Goal: Task Accomplishment & Management: Use online tool/utility

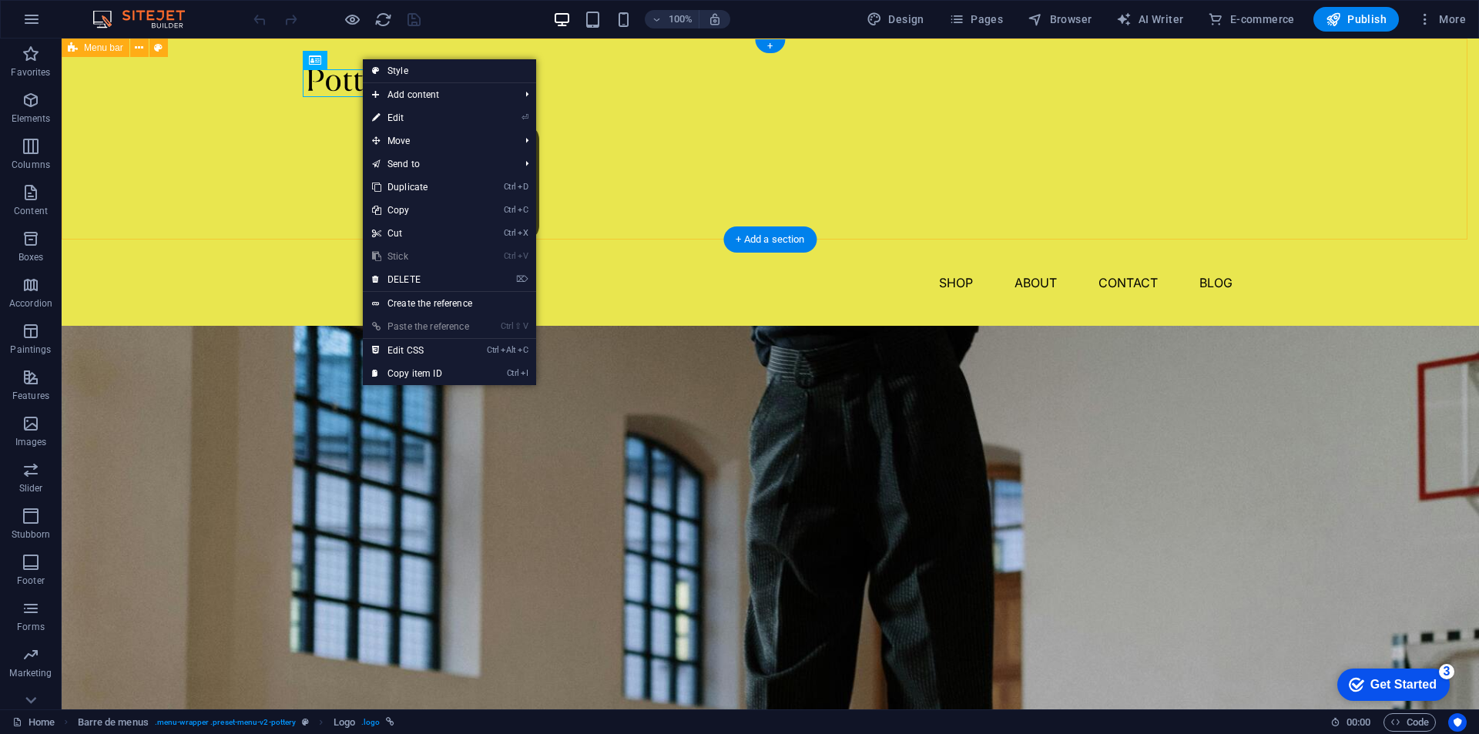
click at [261, 96] on div "Shop About Contact Blog" at bounding box center [770, 182] width 1417 height 287
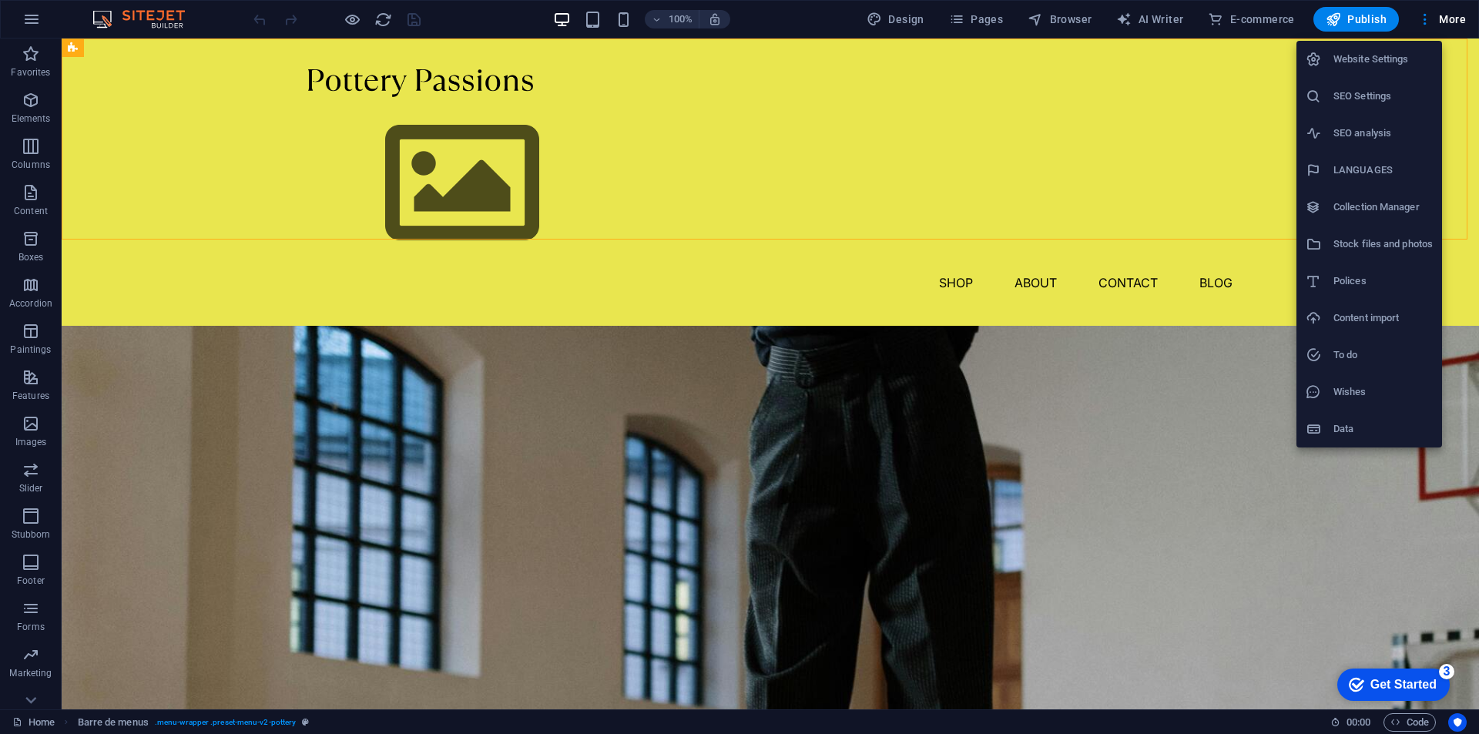
click at [1372, 202] on font "Collection Manager" at bounding box center [1376, 207] width 86 height 12
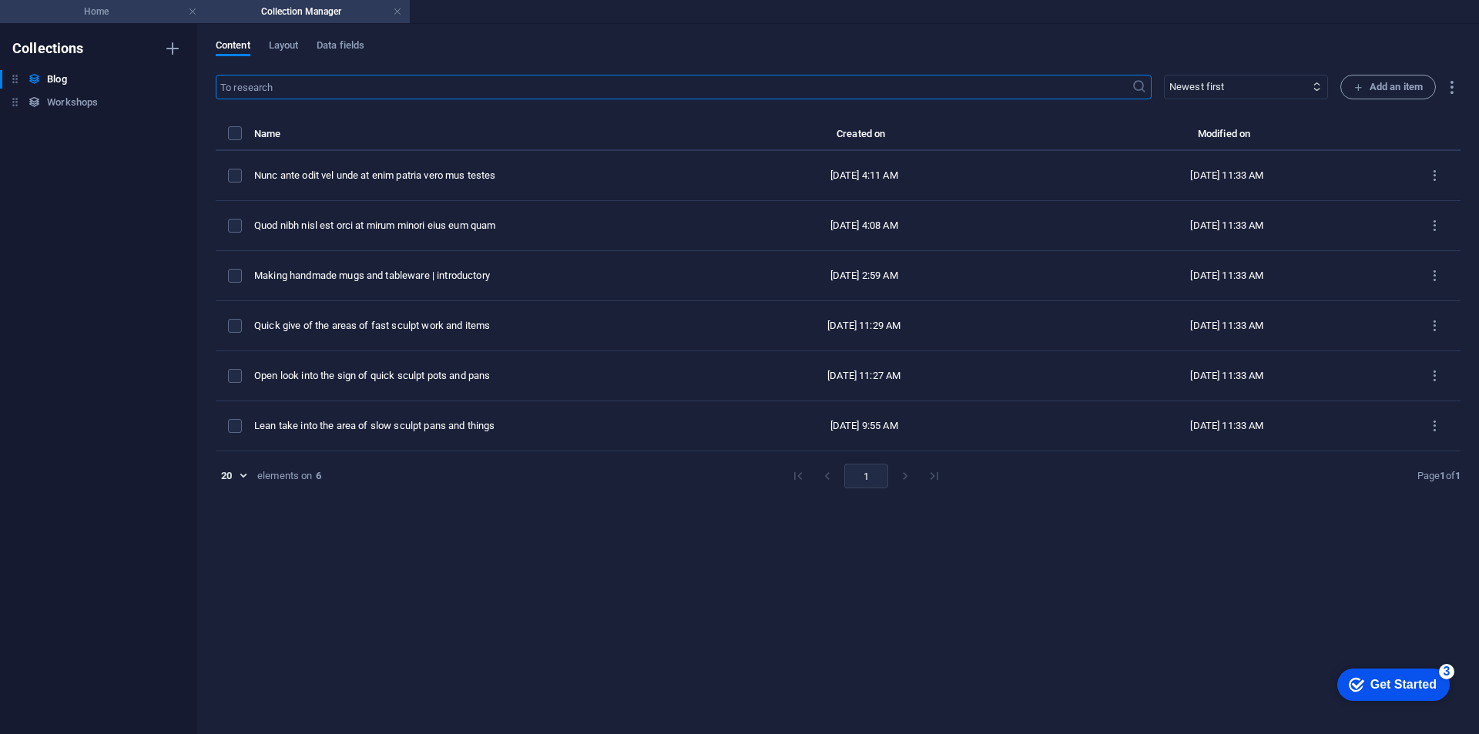
click at [97, 12] on font "Home" at bounding box center [96, 11] width 25 height 11
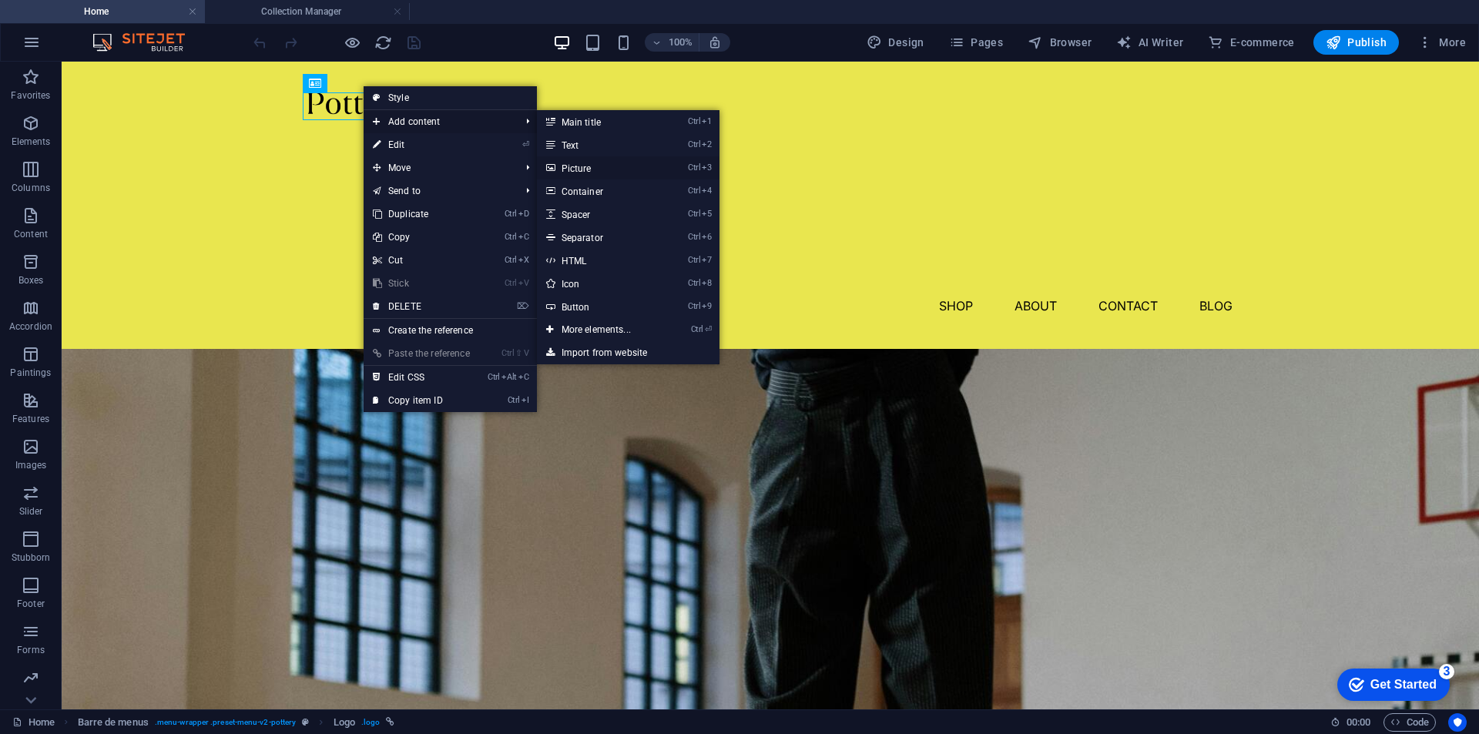
click at [571, 168] on font "Picture" at bounding box center [577, 168] width 30 height 11
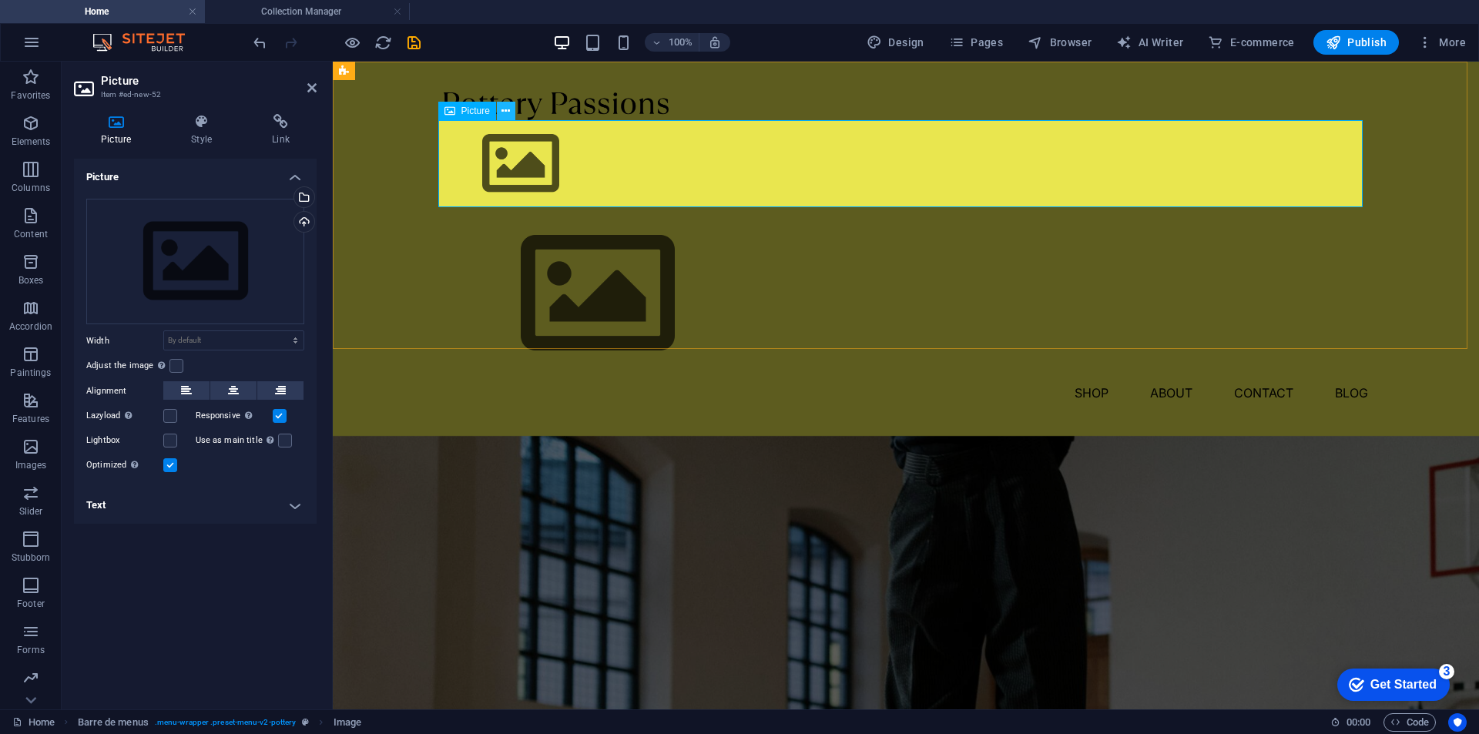
click at [504, 109] on icon at bounding box center [505, 111] width 8 height 16
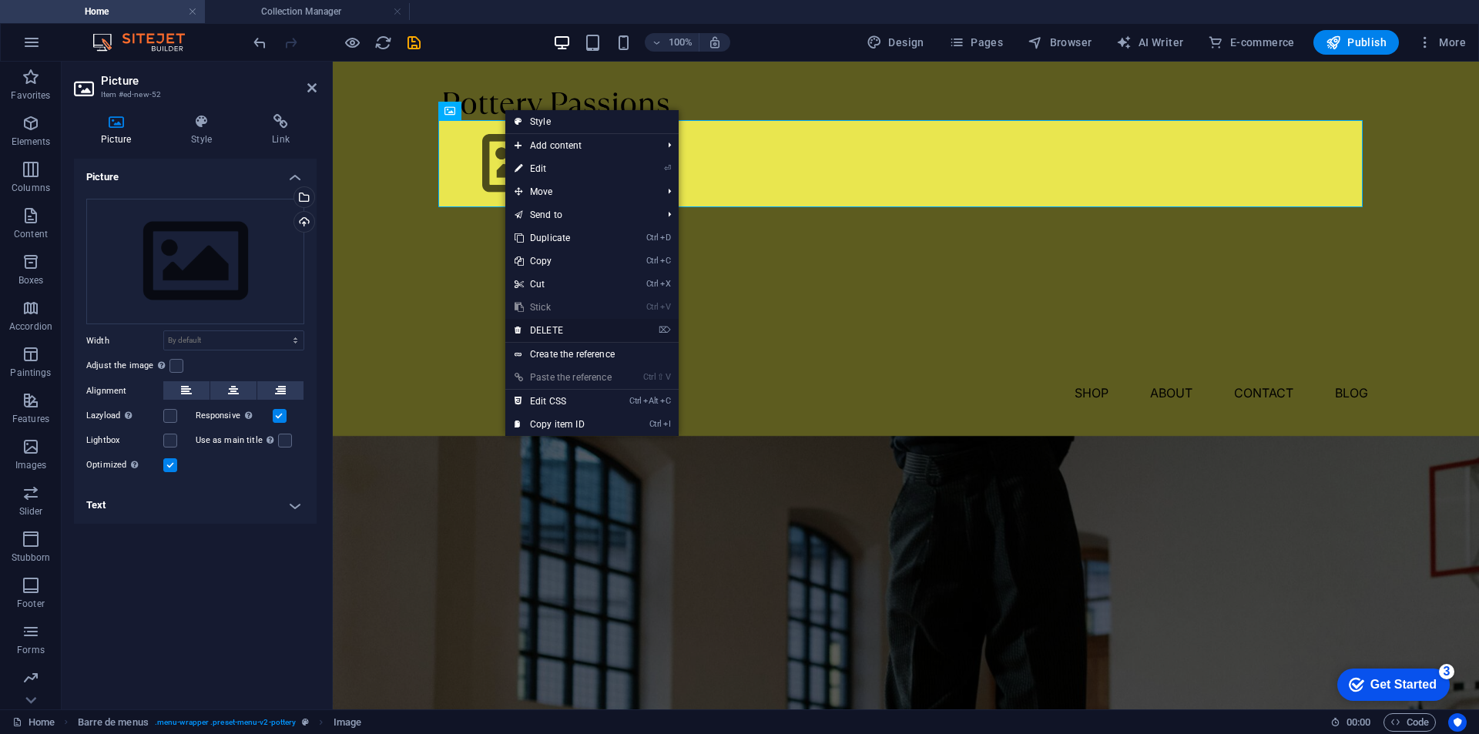
click at [549, 329] on font "DELETE" at bounding box center [546, 330] width 33 height 11
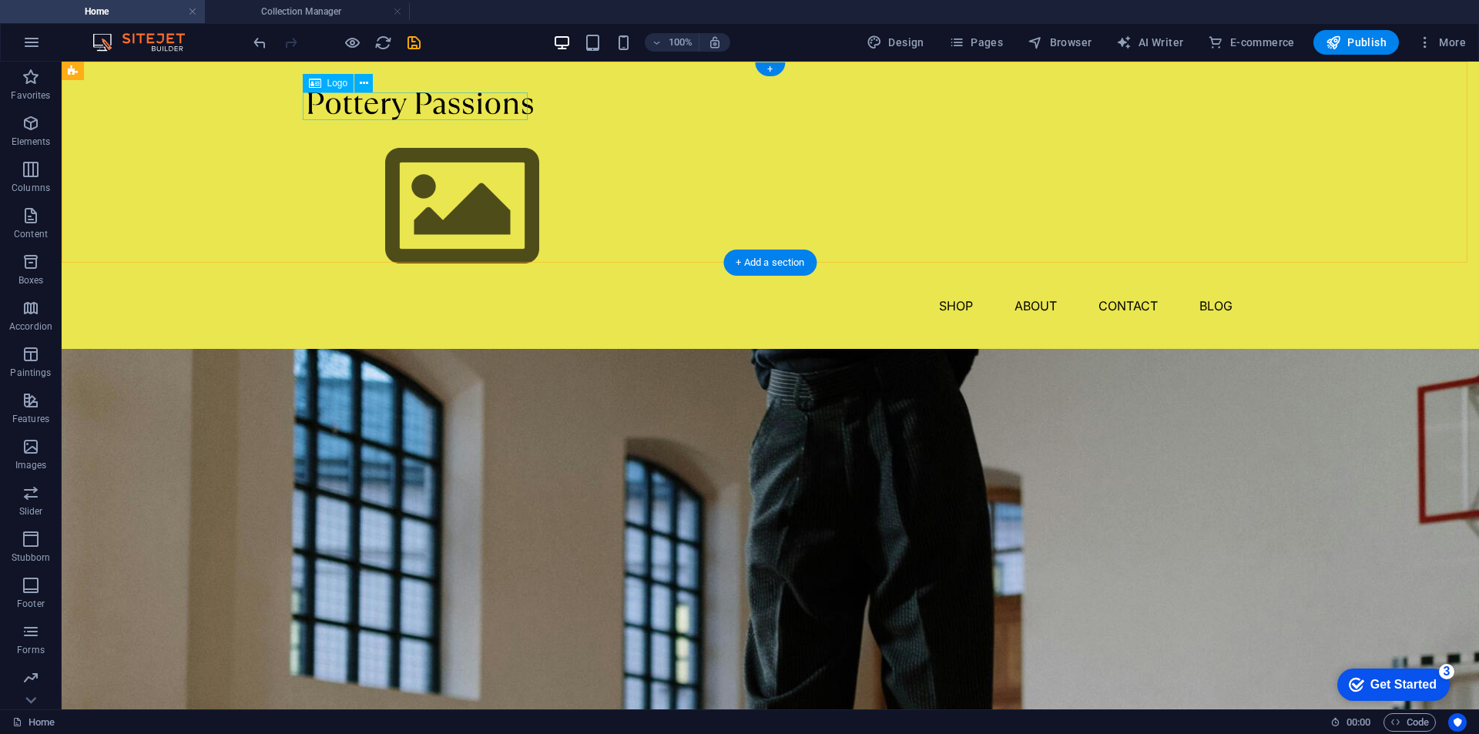
click at [424, 107] on div at bounding box center [770, 106] width 924 height 28
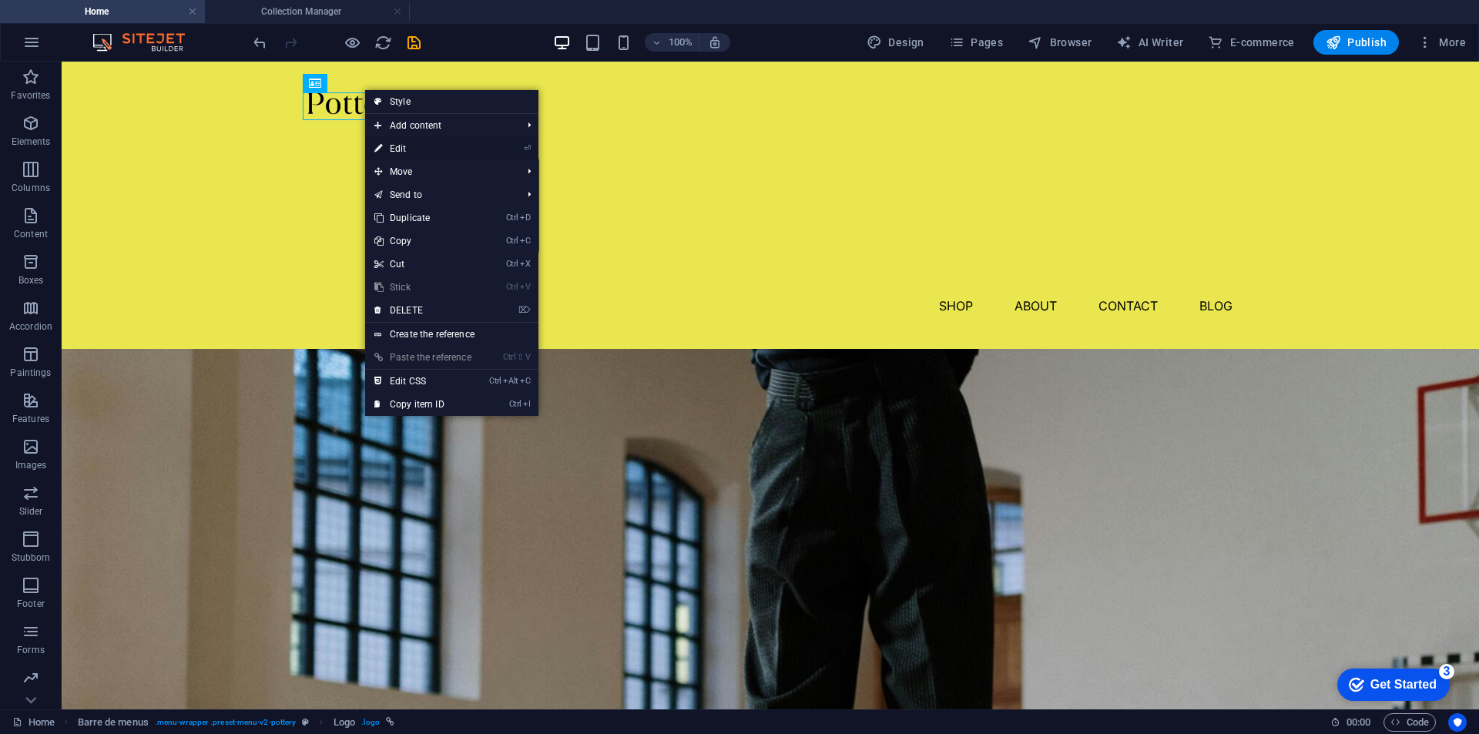
click at [397, 147] on font "Edit" at bounding box center [398, 148] width 17 height 11
select select "px"
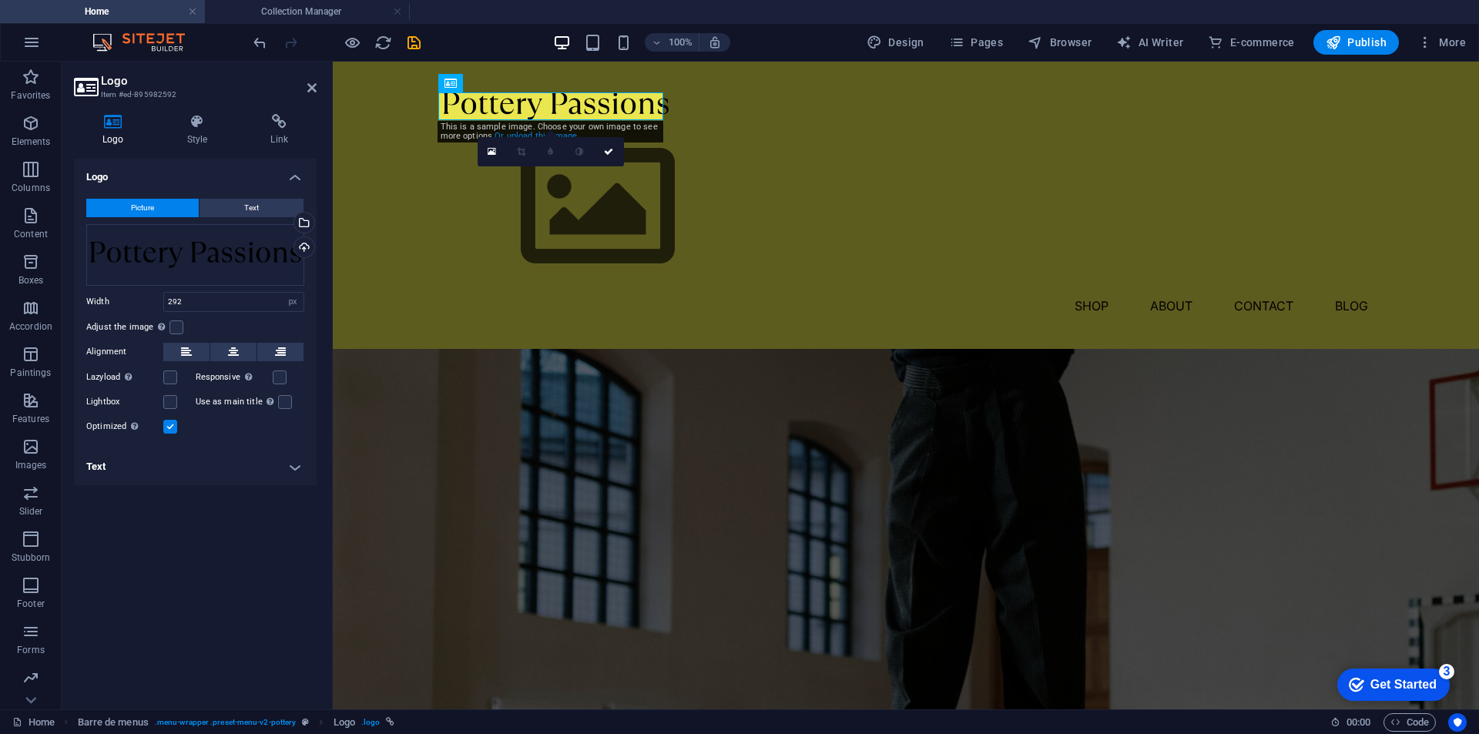
click at [565, 135] on font "Or upload this image." at bounding box center [537, 136] width 85 height 10
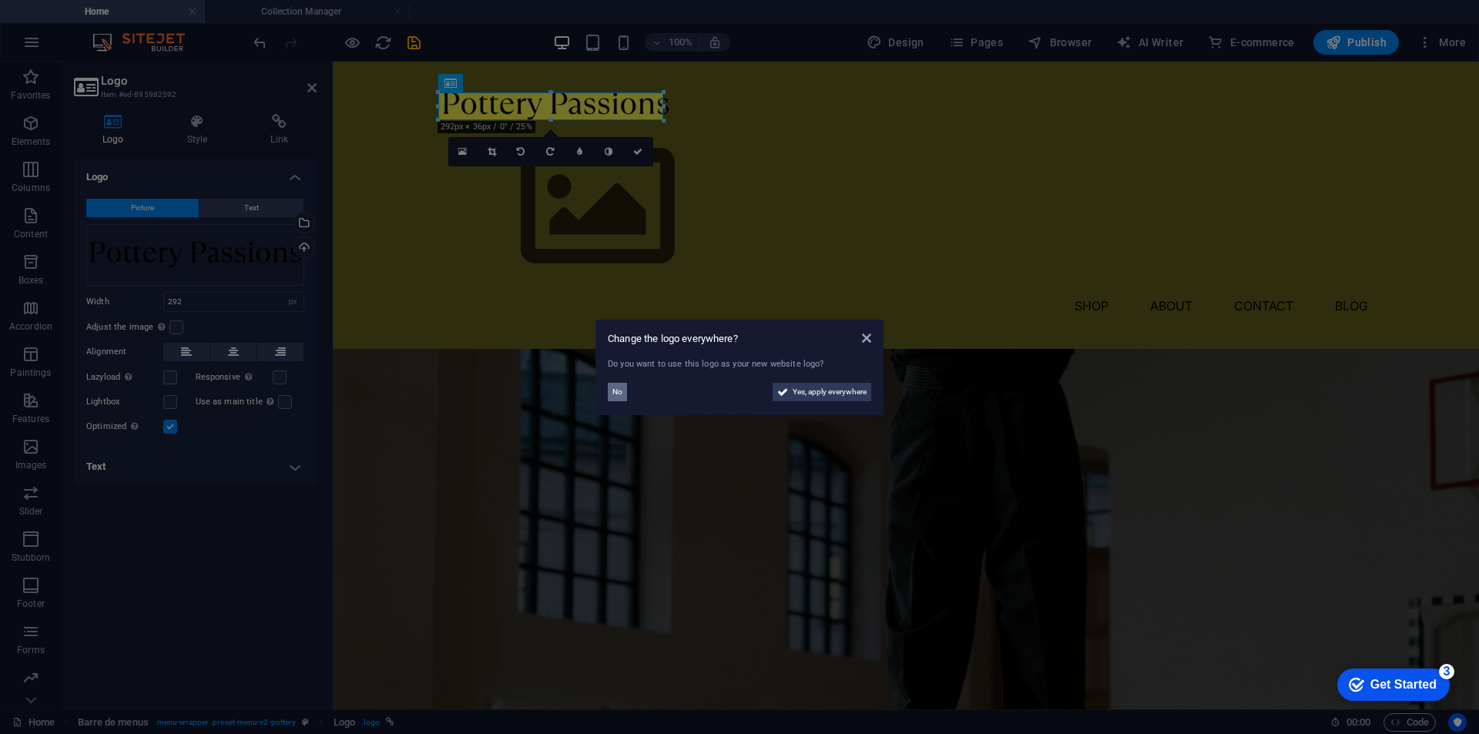
click at [619, 394] on font "No" at bounding box center [617, 391] width 10 height 8
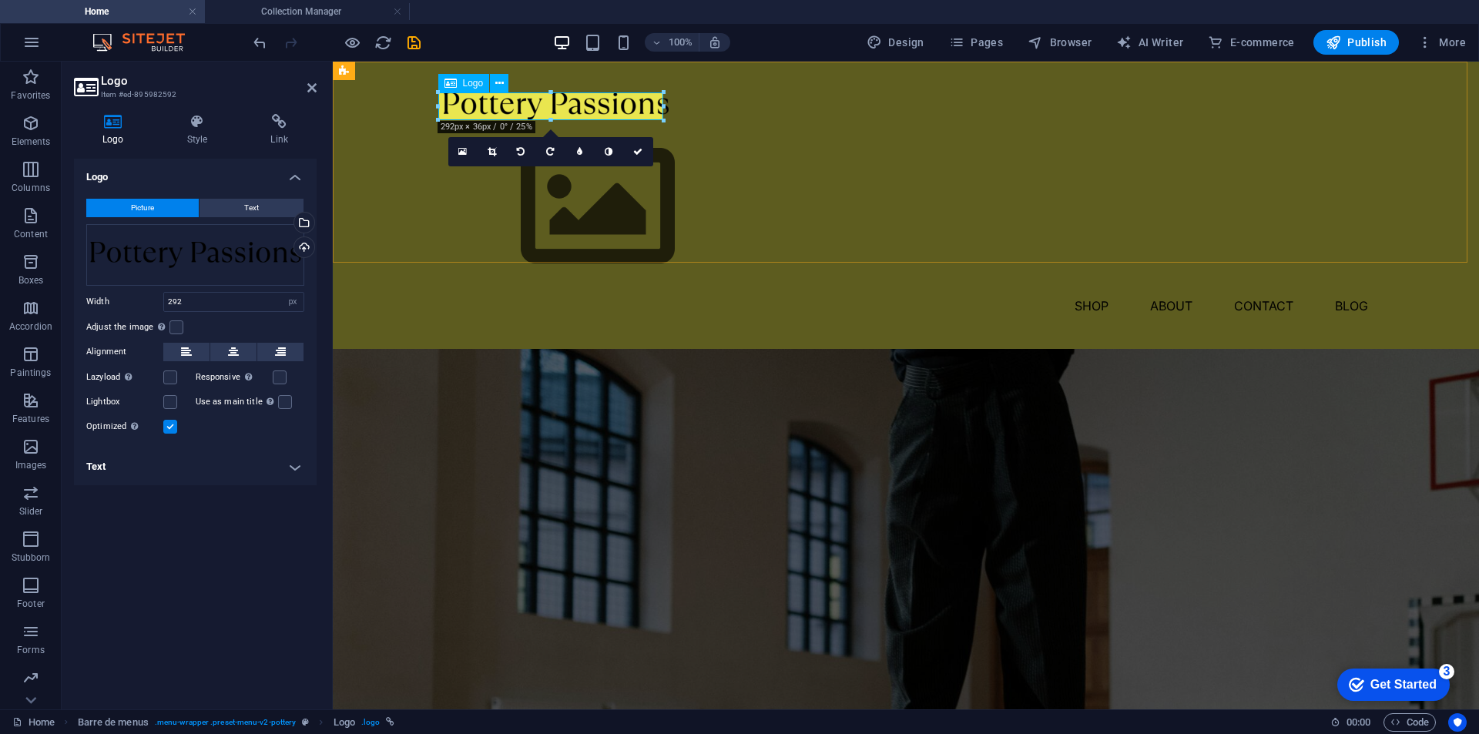
click at [153, 206] on font "Picture" at bounding box center [142, 207] width 23 height 8
drag, startPoint x: 213, startPoint y: 263, endPoint x: 176, endPoint y: 262, distance: 37.8
click at [176, 262] on div "Drag files here, click to choose files, or select files from Files or from our …" at bounding box center [195, 255] width 218 height 62
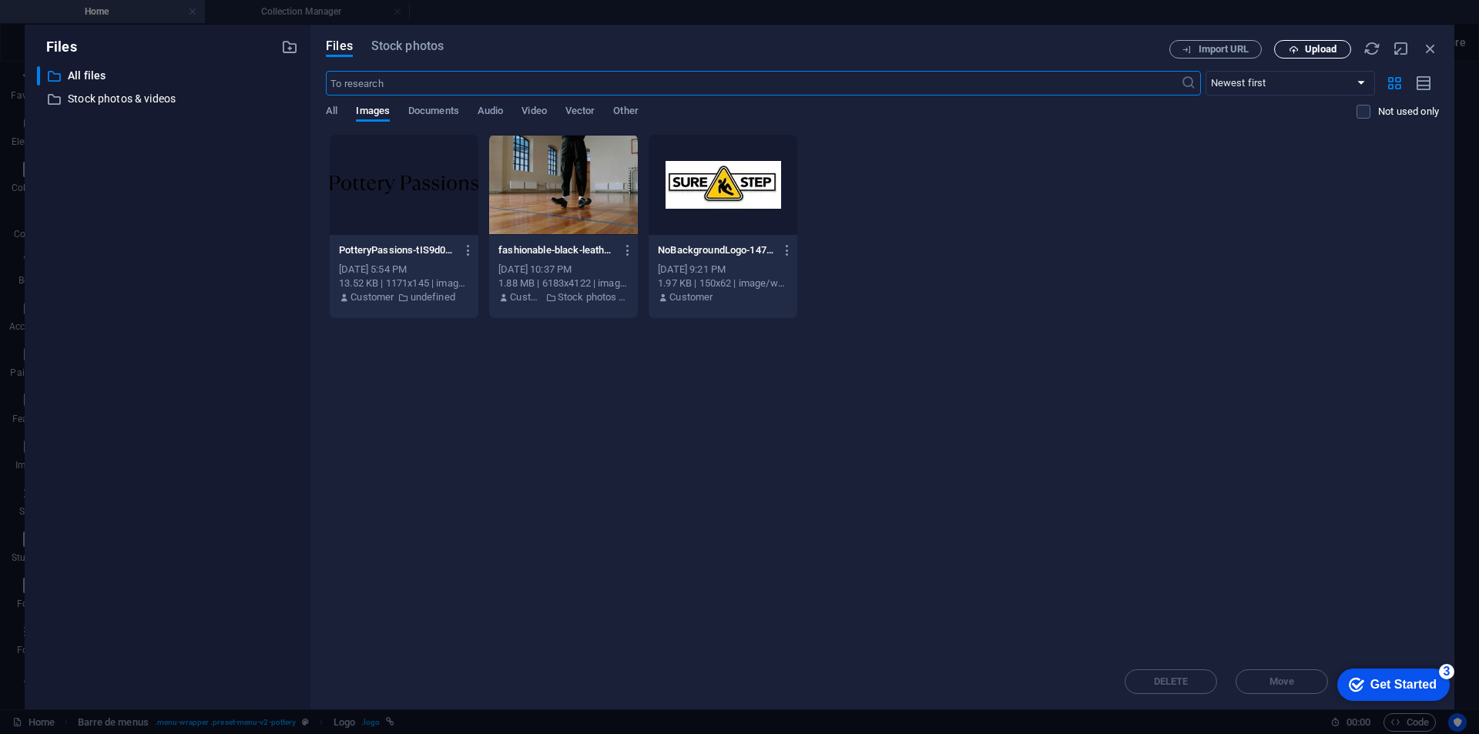
click at [1303, 46] on span "Upload" at bounding box center [1312, 50] width 63 height 10
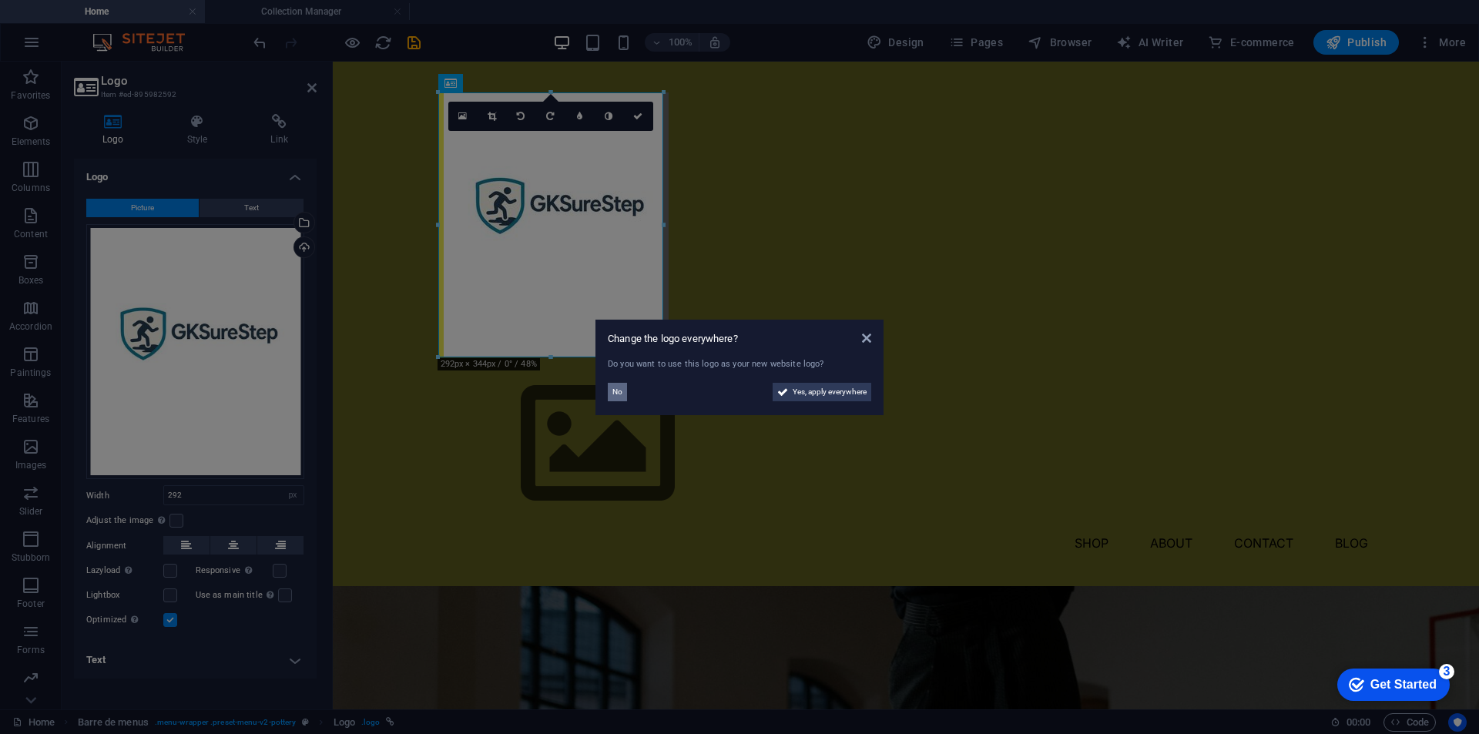
click at [618, 391] on font "No" at bounding box center [617, 391] width 10 height 8
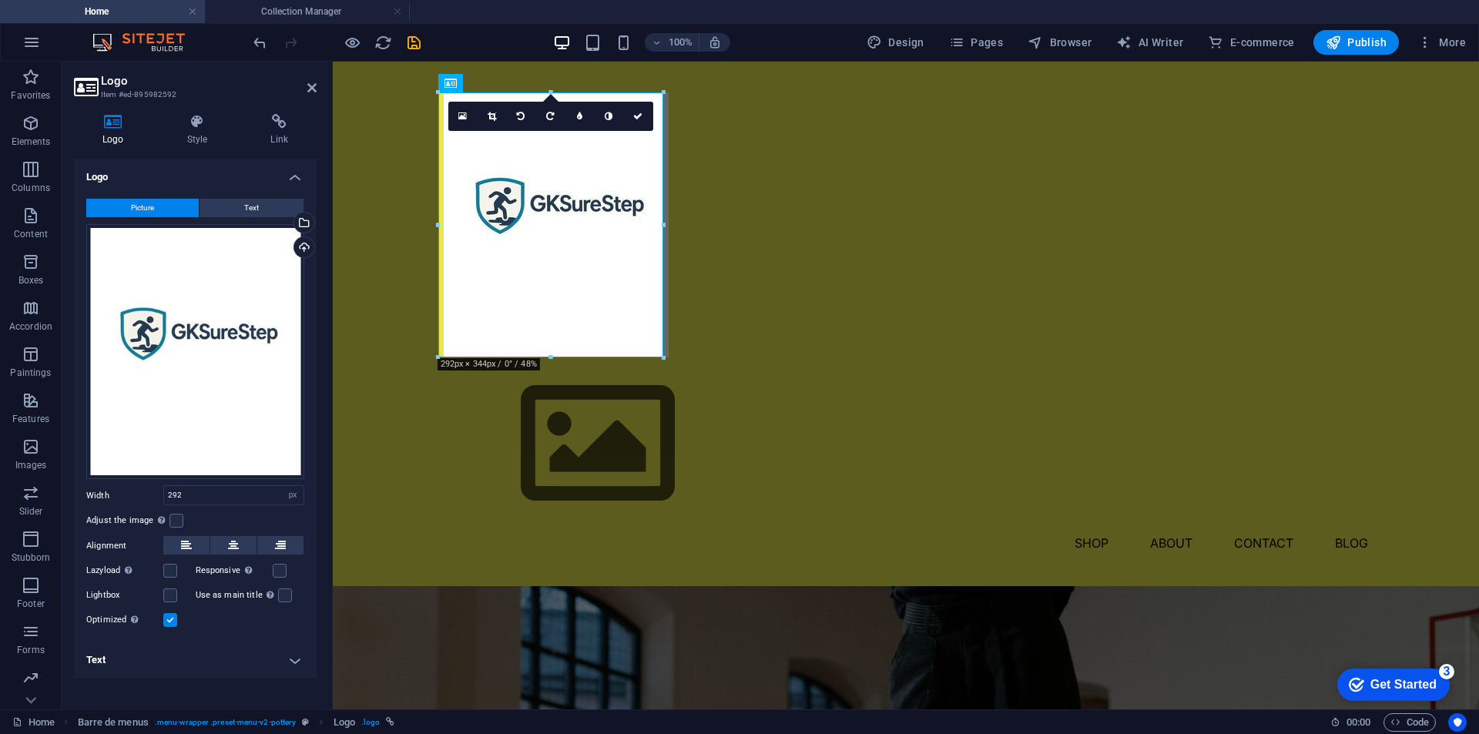
drag, startPoint x: 175, startPoint y: 273, endPoint x: 205, endPoint y: 177, distance: 100.9
click at [205, 177] on h4 "Logo" at bounding box center [195, 173] width 243 height 28
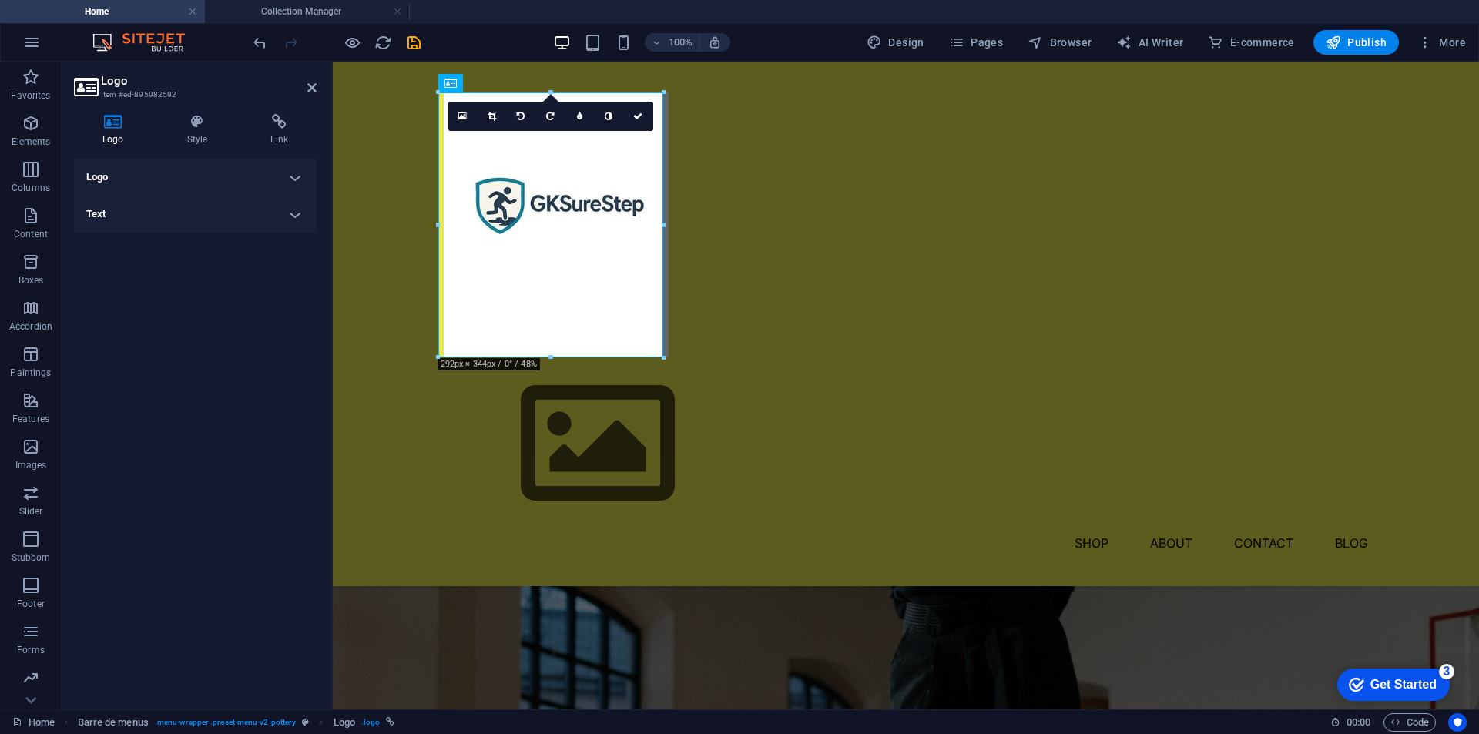
click at [101, 176] on font "Logo" at bounding box center [97, 177] width 22 height 12
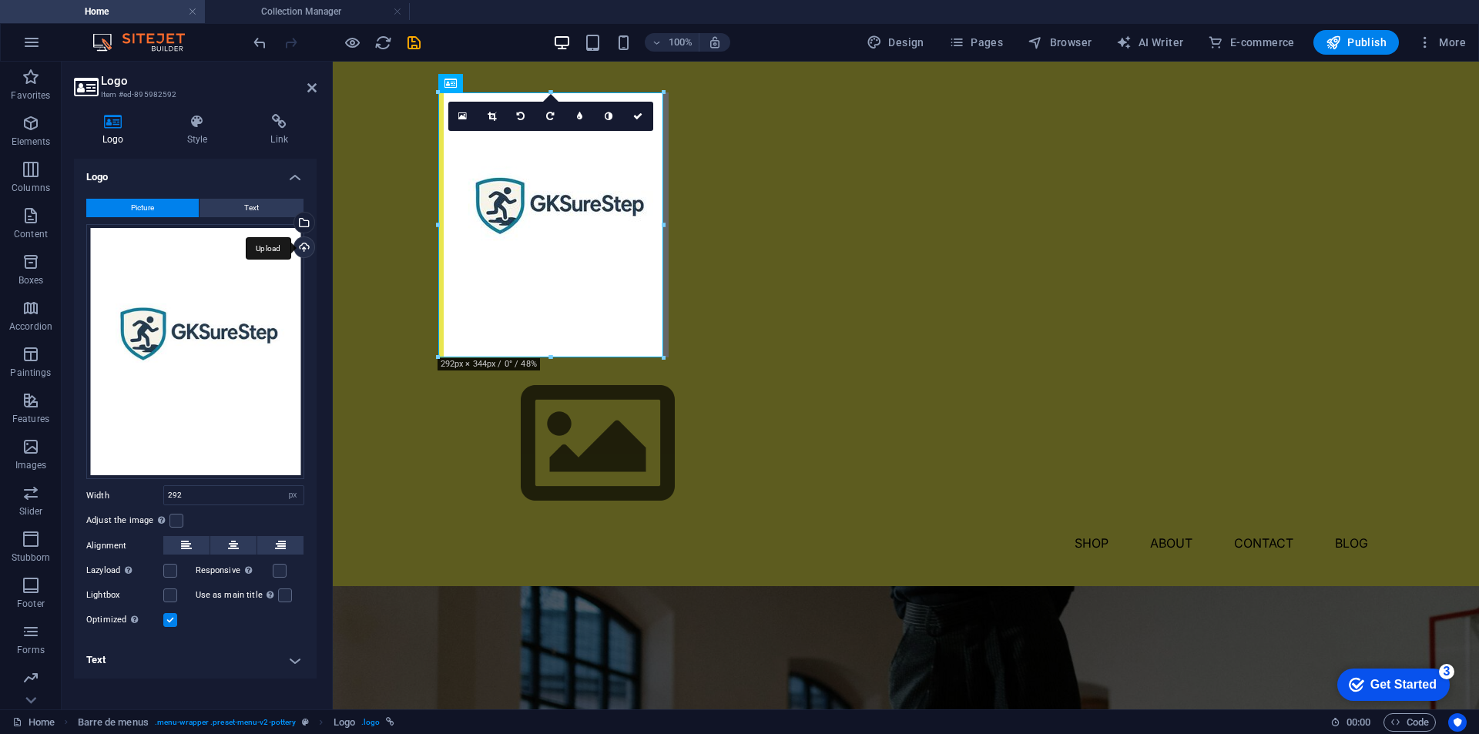
click at [304, 247] on div "Upload" at bounding box center [302, 248] width 23 height 23
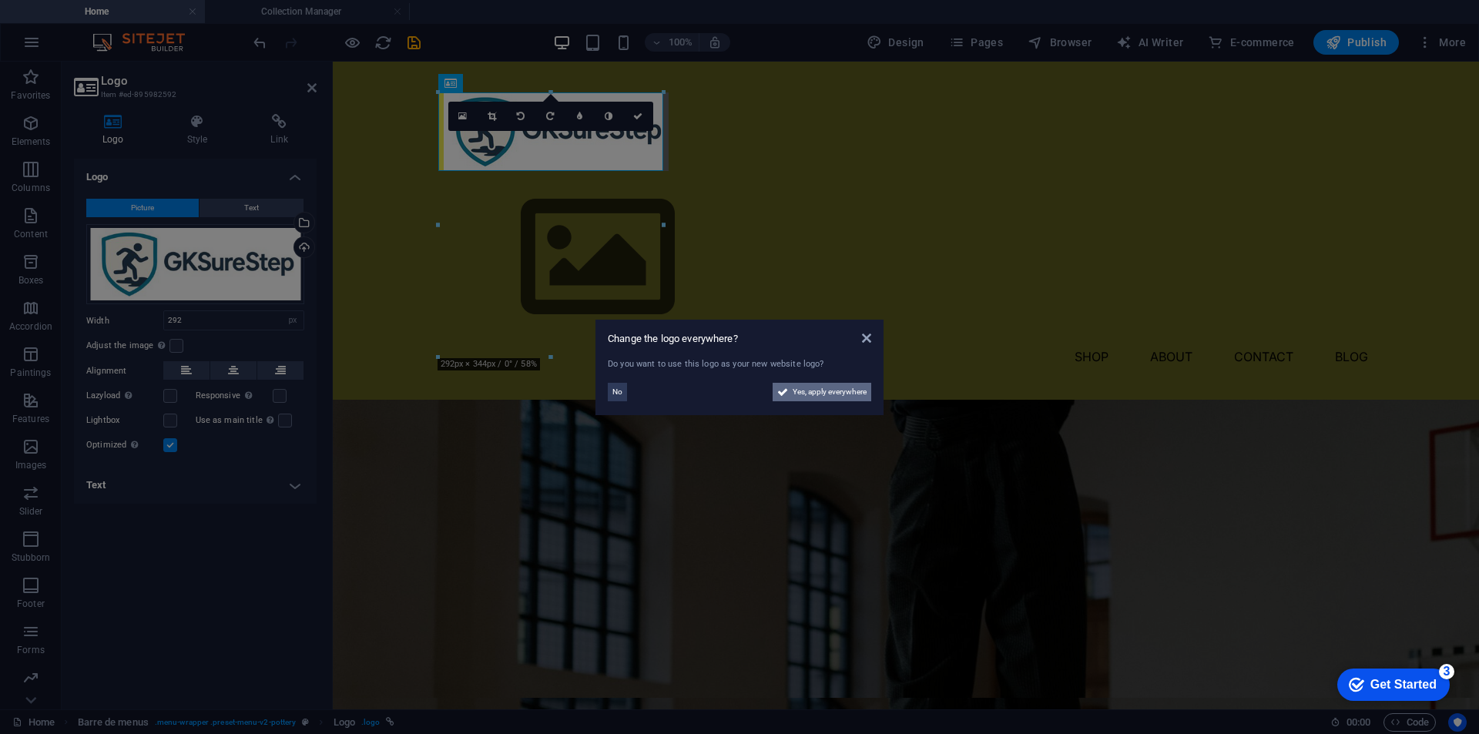
click at [828, 392] on font "Yes, apply everywhere" at bounding box center [830, 391] width 74 height 8
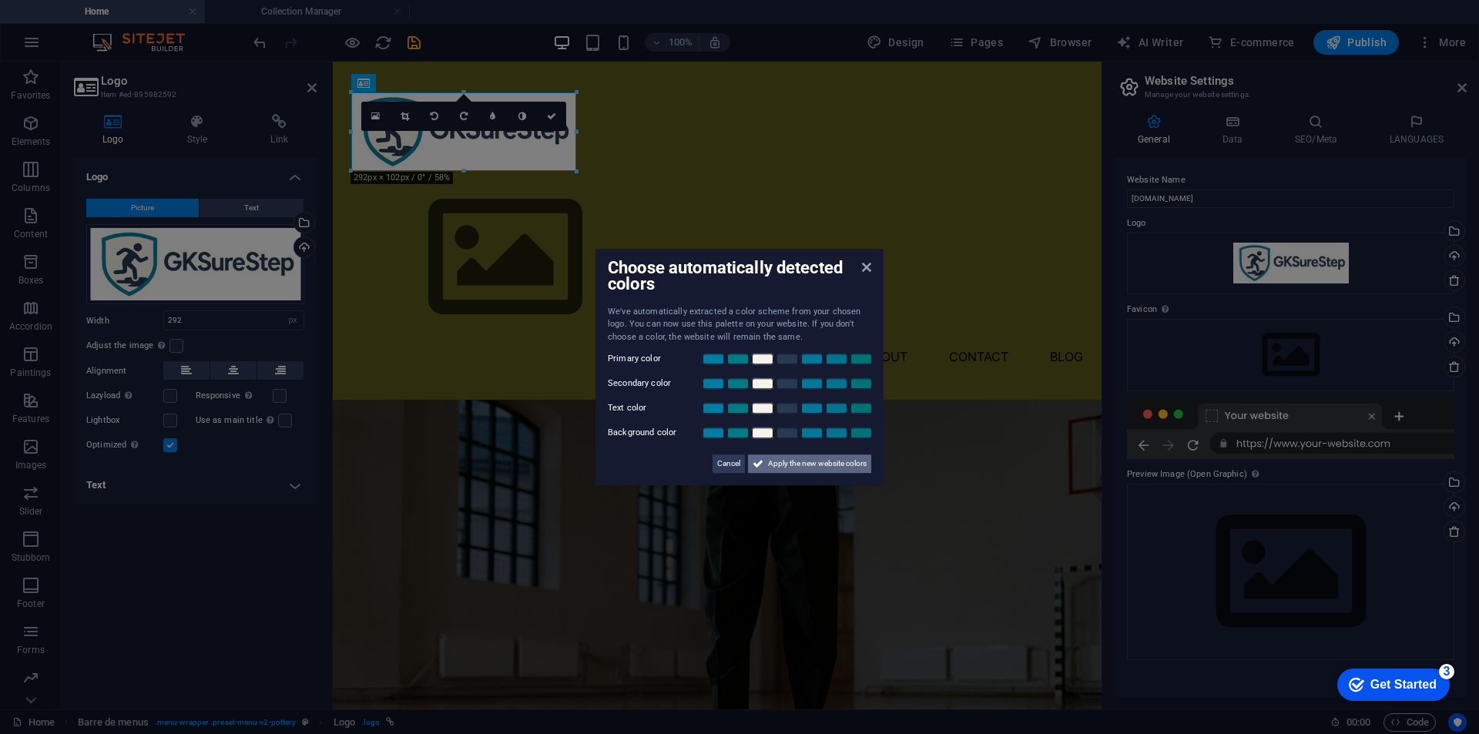
click at [797, 464] on font "Apply the new website colors" at bounding box center [817, 463] width 99 height 8
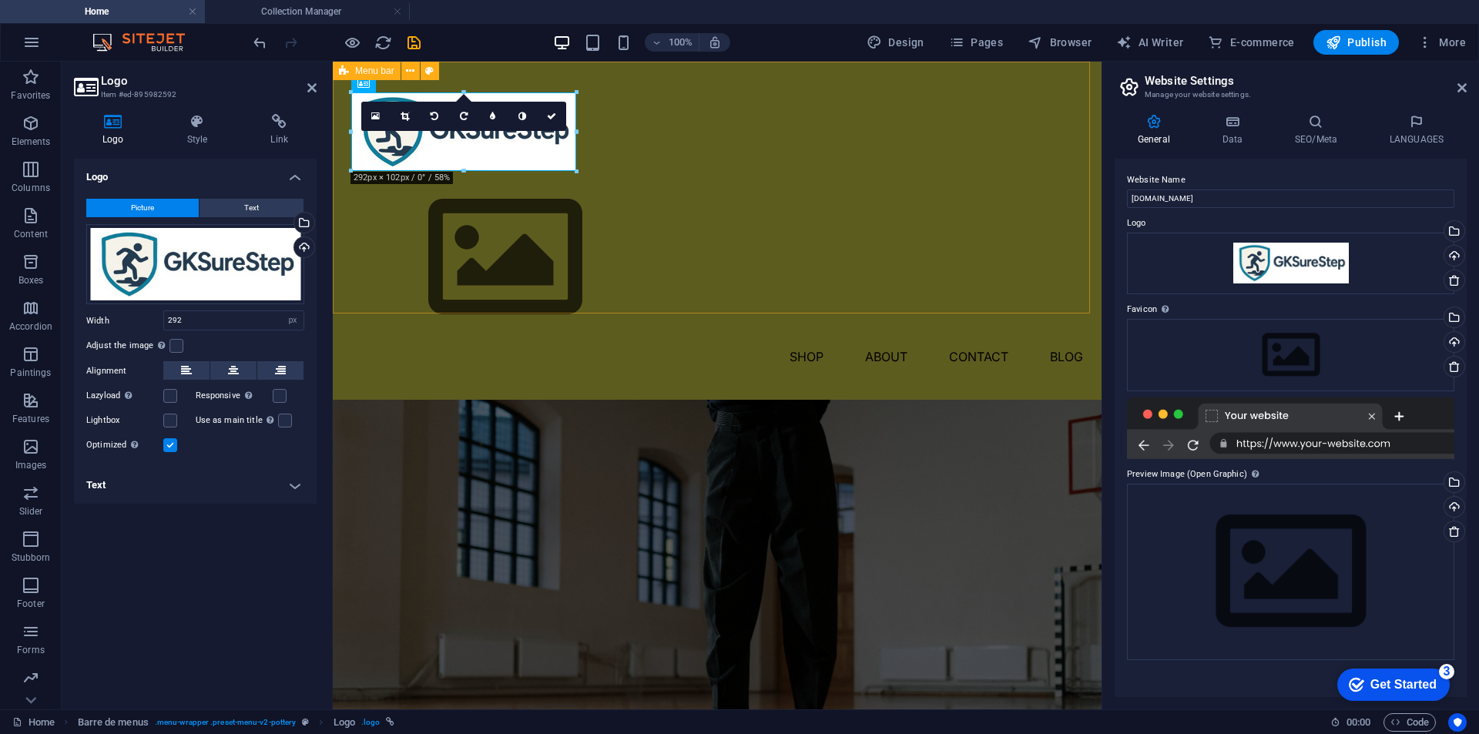
click at [663, 132] on div "Shop About Contact Blog" at bounding box center [717, 231] width 769 height 338
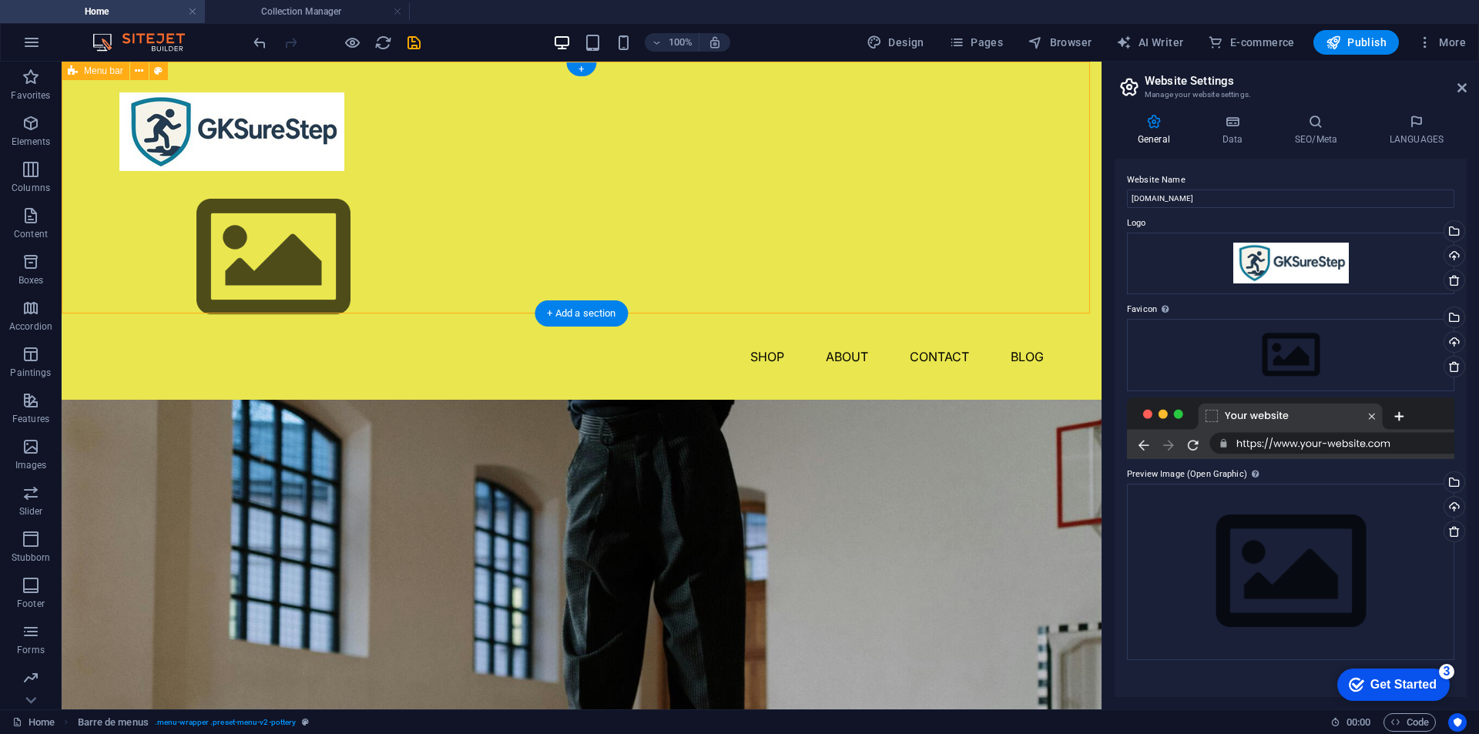
click at [518, 144] on div "Shop About Contact Blog" at bounding box center [582, 231] width 1040 height 338
click at [613, 135] on div "Shop About Contact Blog" at bounding box center [582, 231] width 1040 height 338
click at [206, 217] on figure at bounding box center [581, 257] width 924 height 173
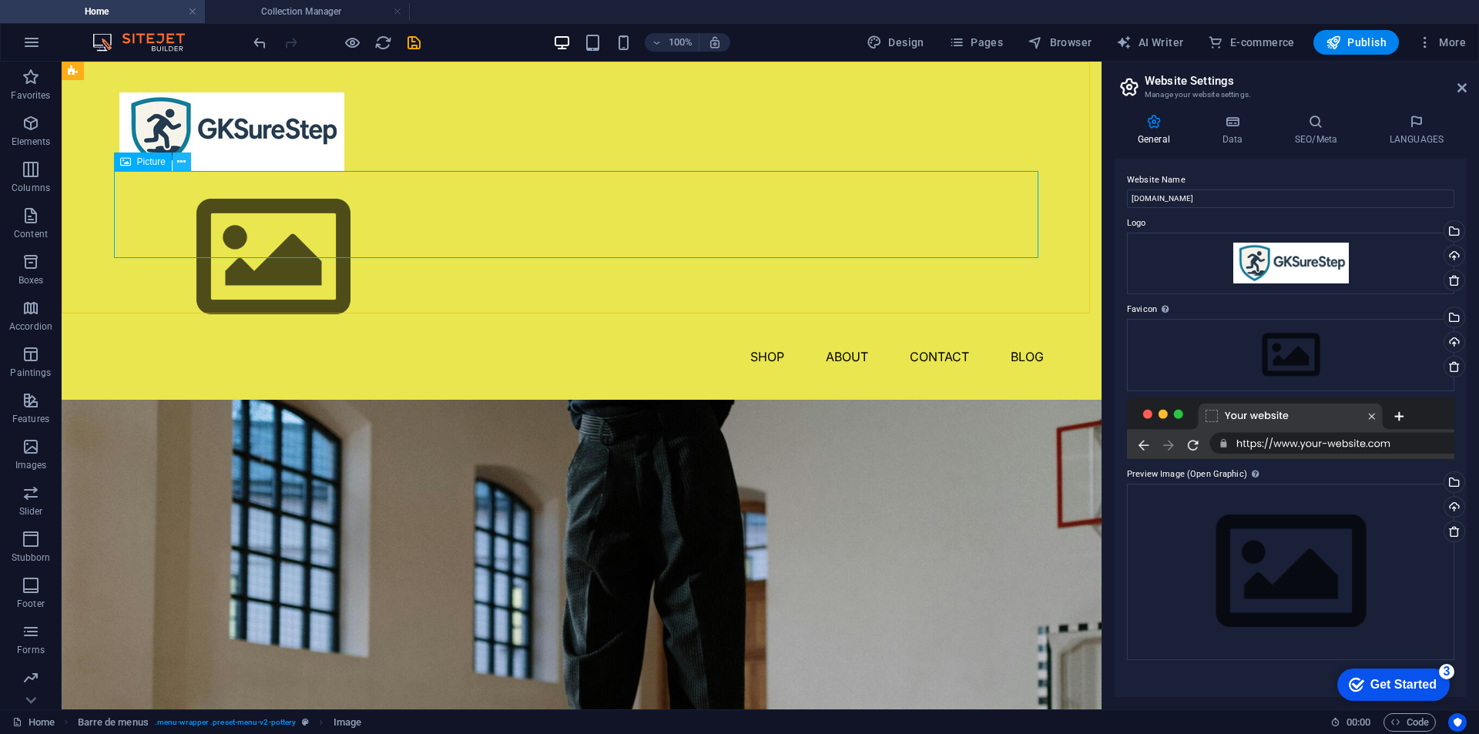
click at [0, 0] on icon at bounding box center [0, 0] width 0 height 0
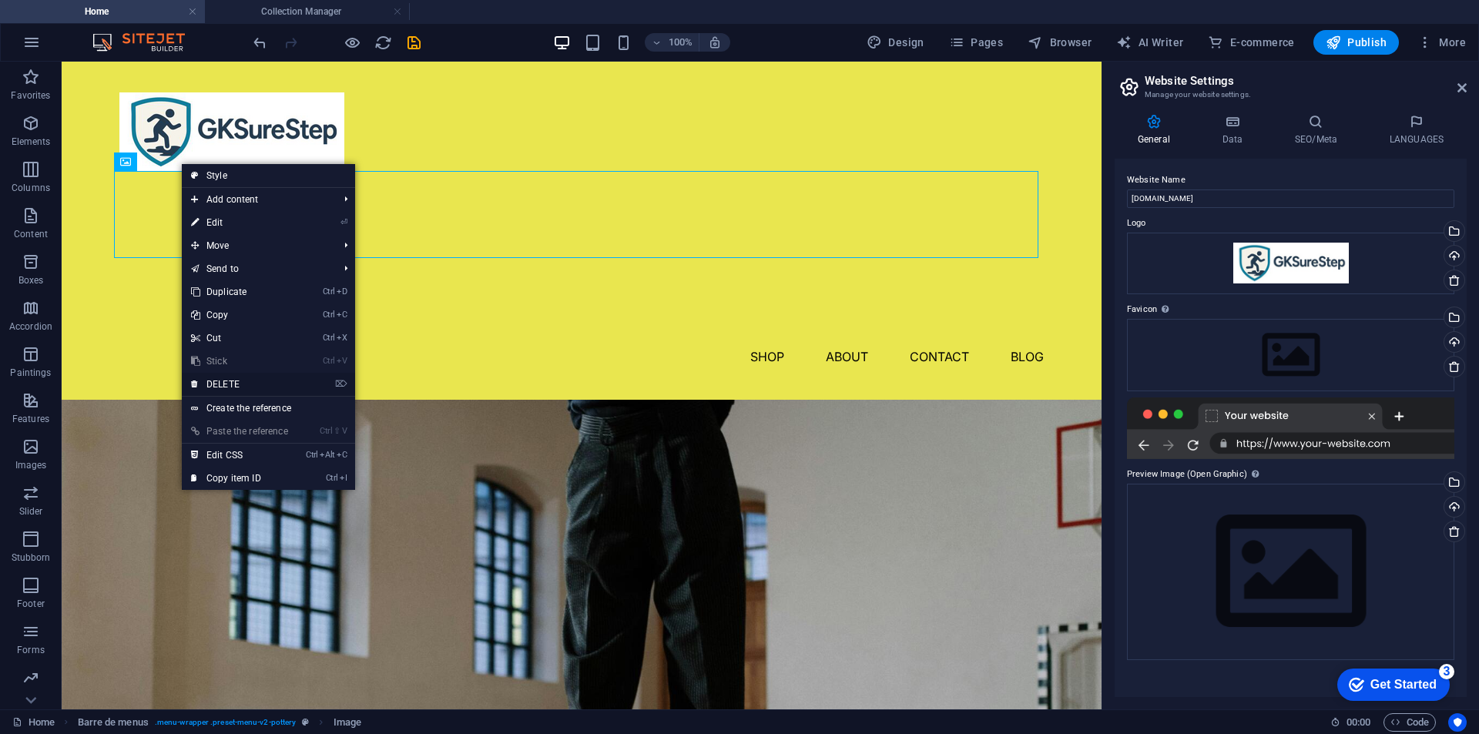
click at [232, 383] on font "DELETE" at bounding box center [222, 384] width 33 height 11
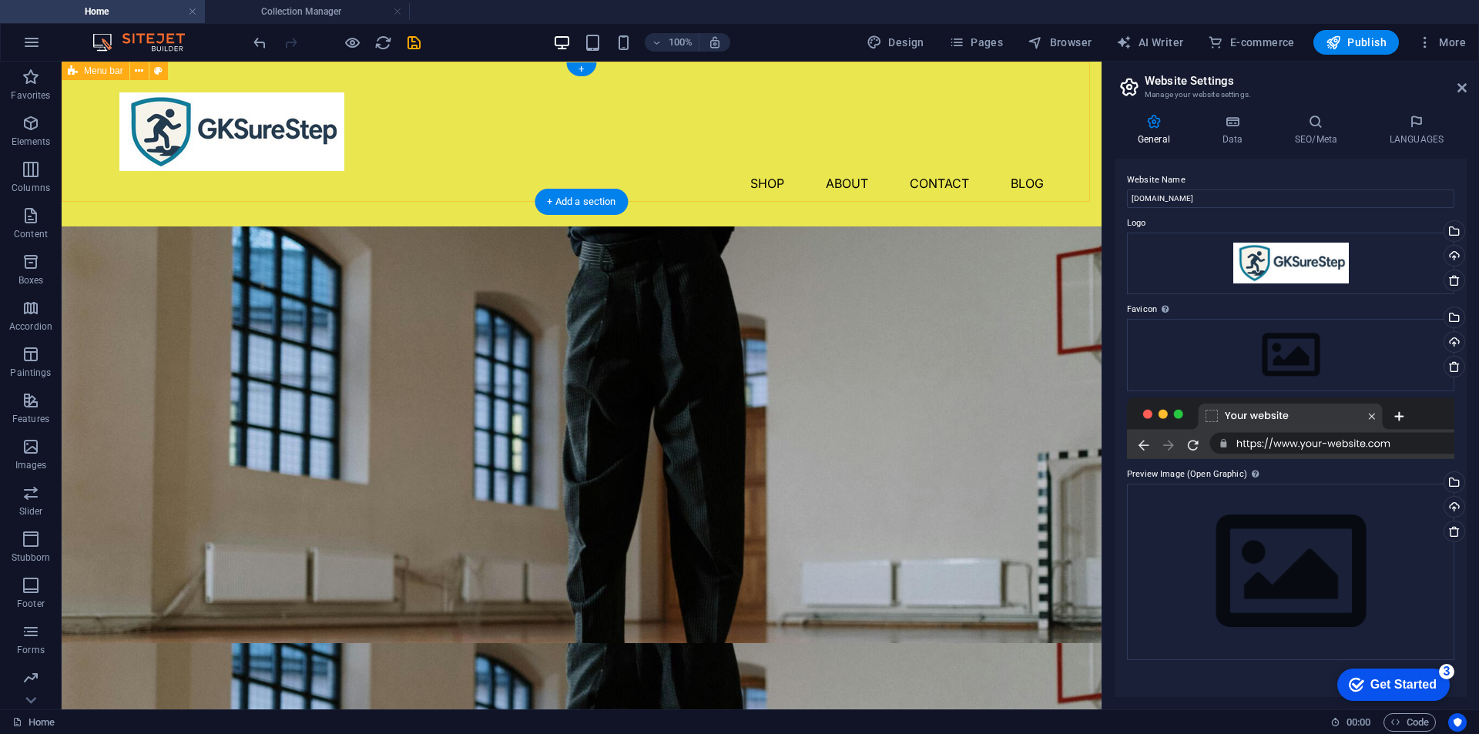
click at [512, 116] on div "Shop About Contact Blog" at bounding box center [582, 144] width 1040 height 165
click at [906, 45] on font "Design" at bounding box center [905, 42] width 35 height 12
select select "px"
select select "300"
select select "px"
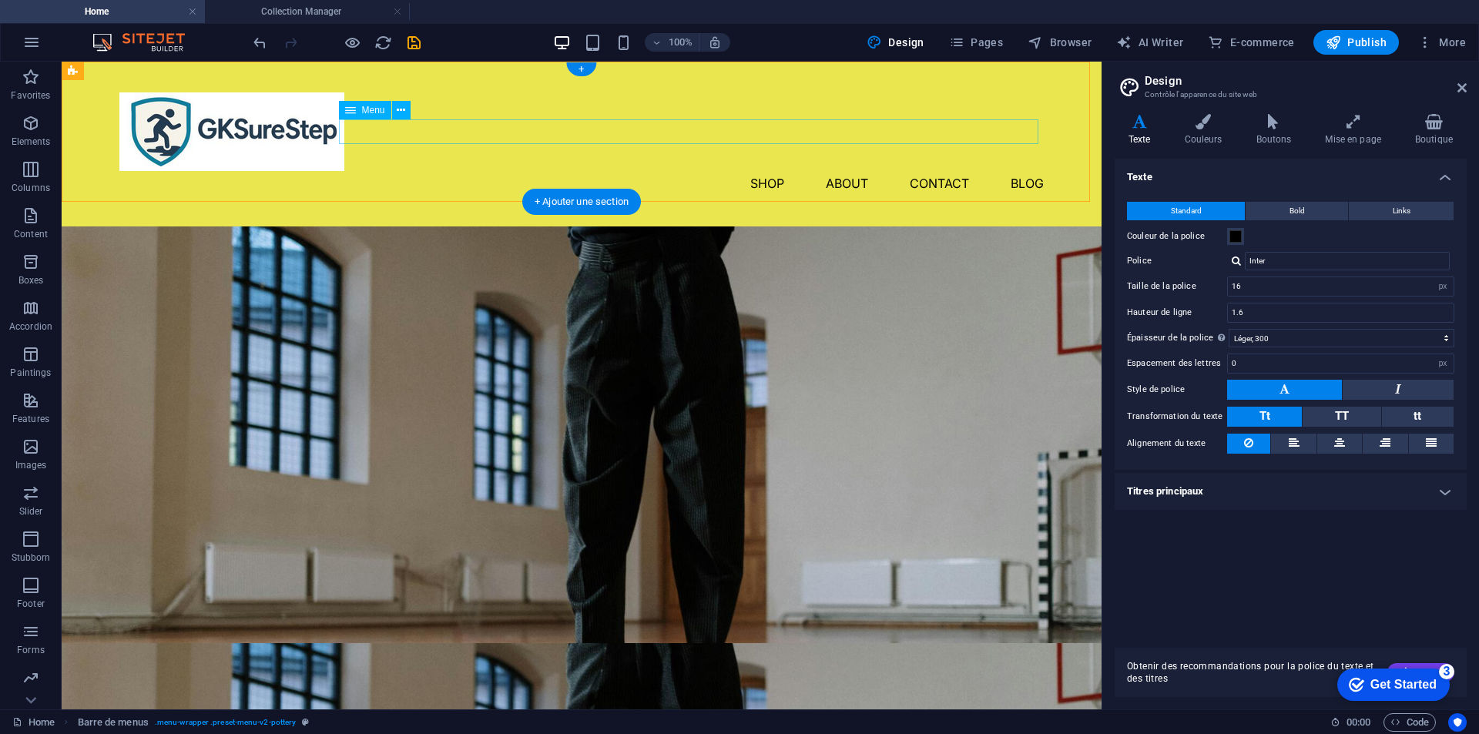
click at [635, 171] on nav "Shop About Contact Blog" at bounding box center [581, 183] width 924 height 25
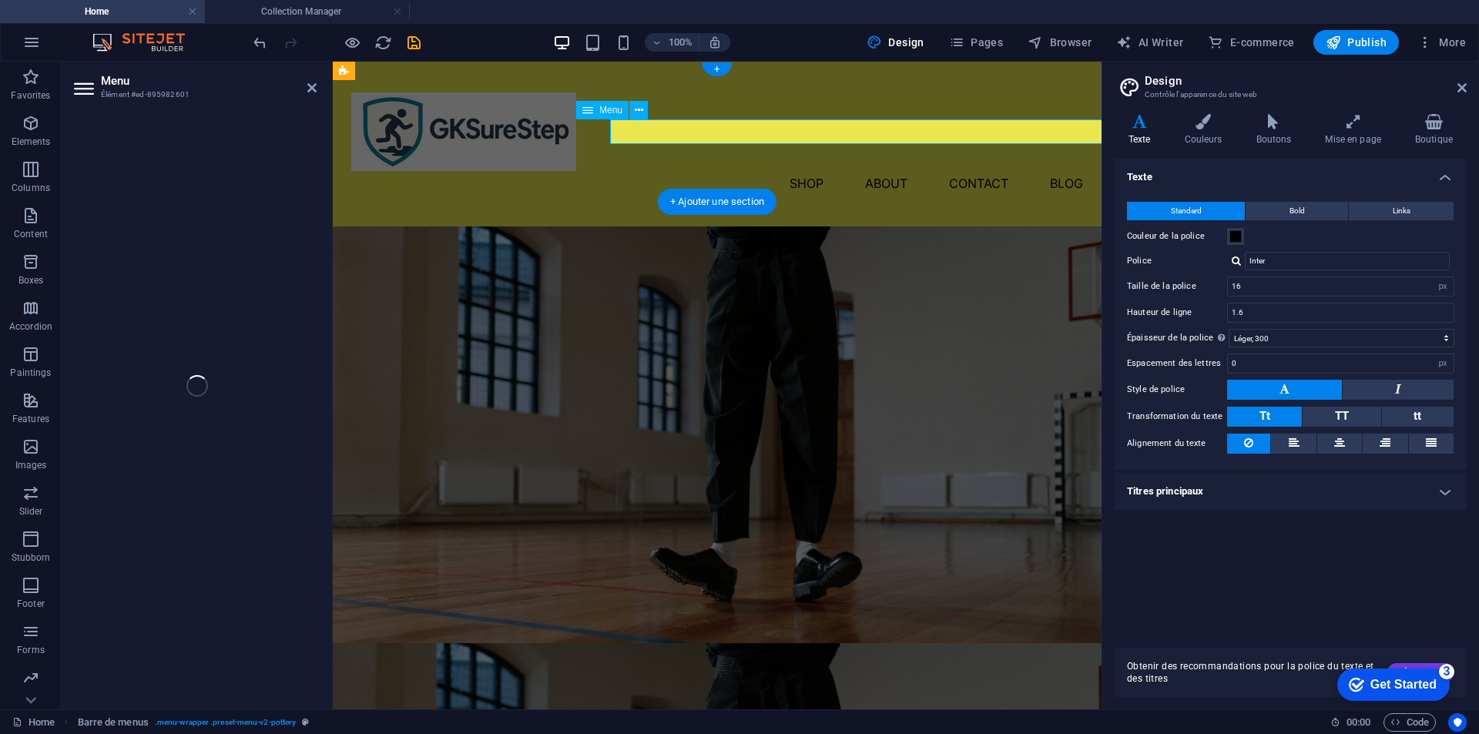
select select "1"
select select
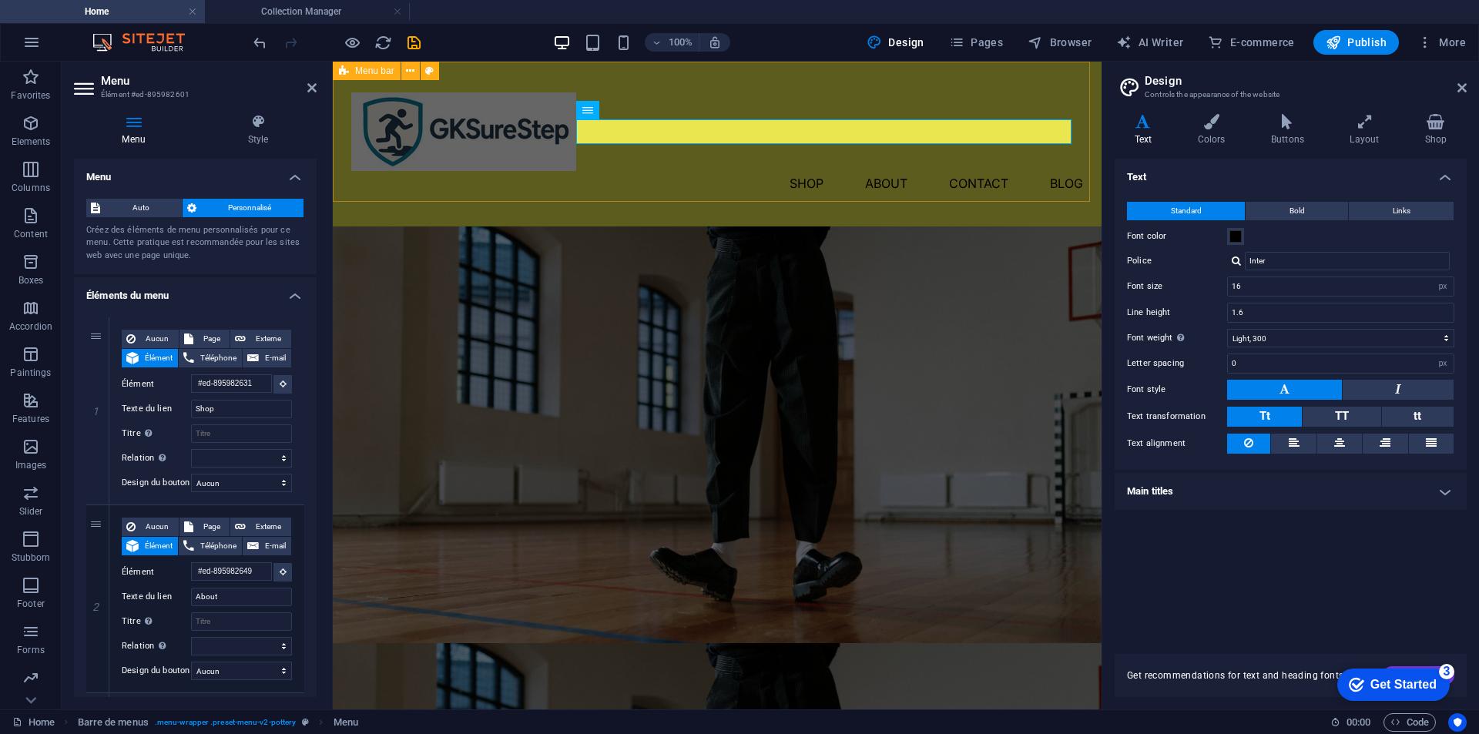
click at [748, 82] on div "Shop About Contact Blog" at bounding box center [717, 144] width 769 height 165
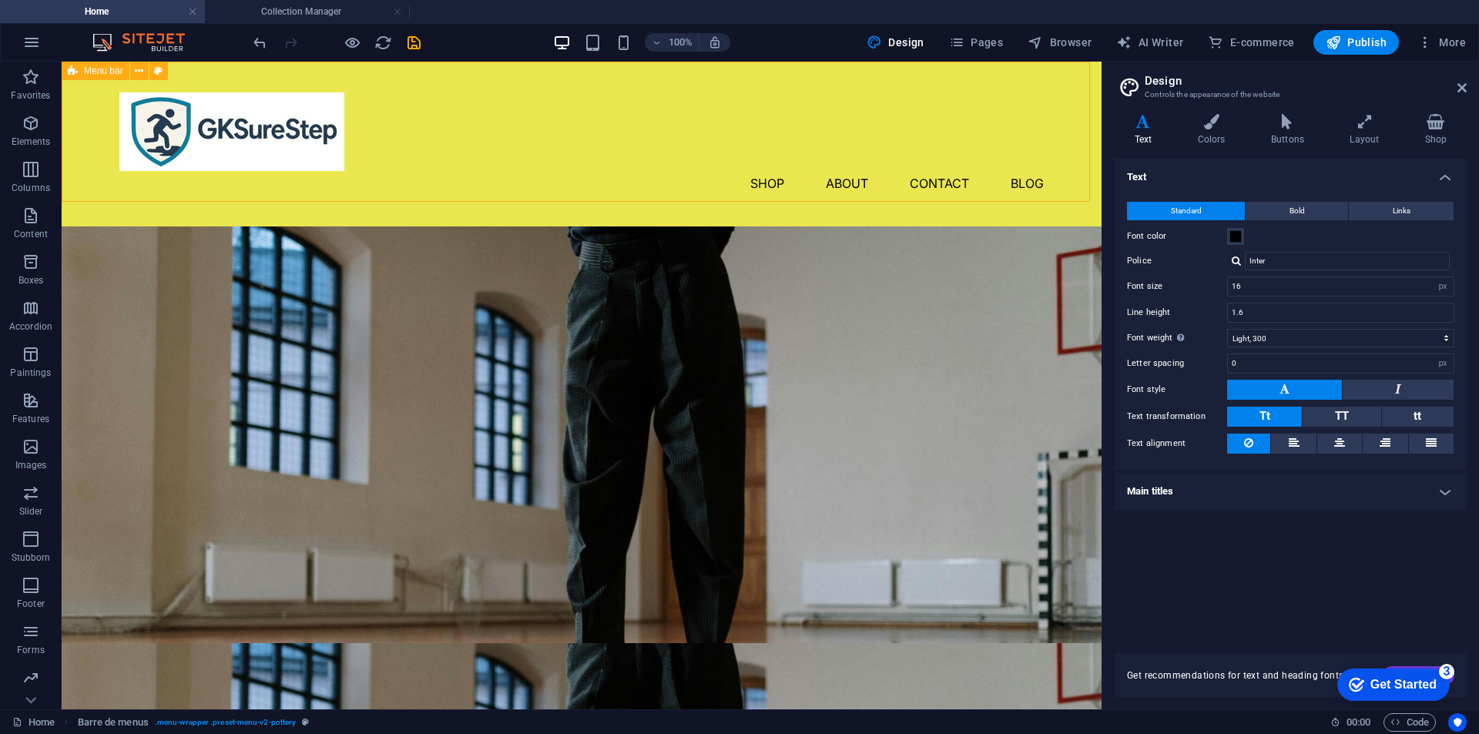
click at [718, 178] on div "Shop About Contact Blog" at bounding box center [582, 144] width 1040 height 165
click at [447, 178] on div "Shop About Contact Blog" at bounding box center [582, 144] width 1040 height 165
select select "header"
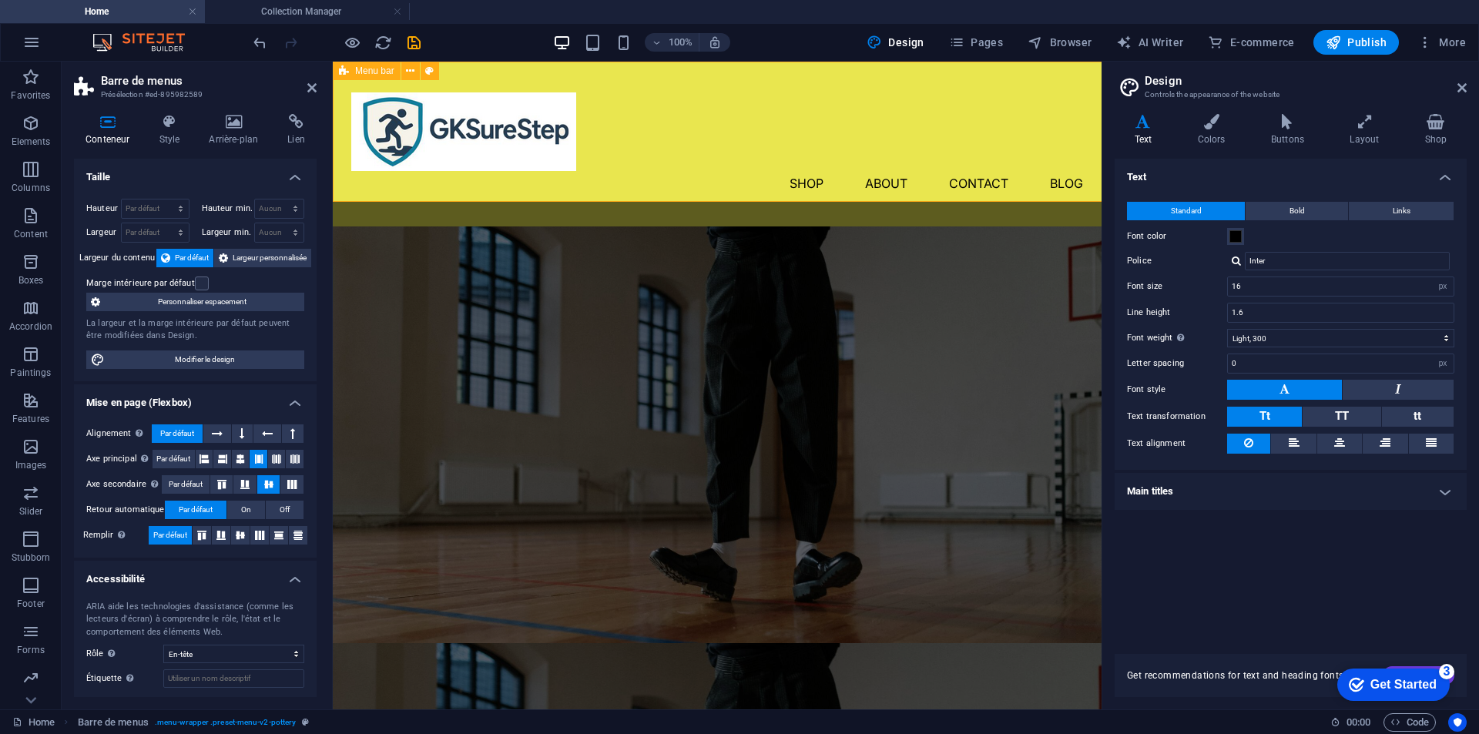
select select "rem"
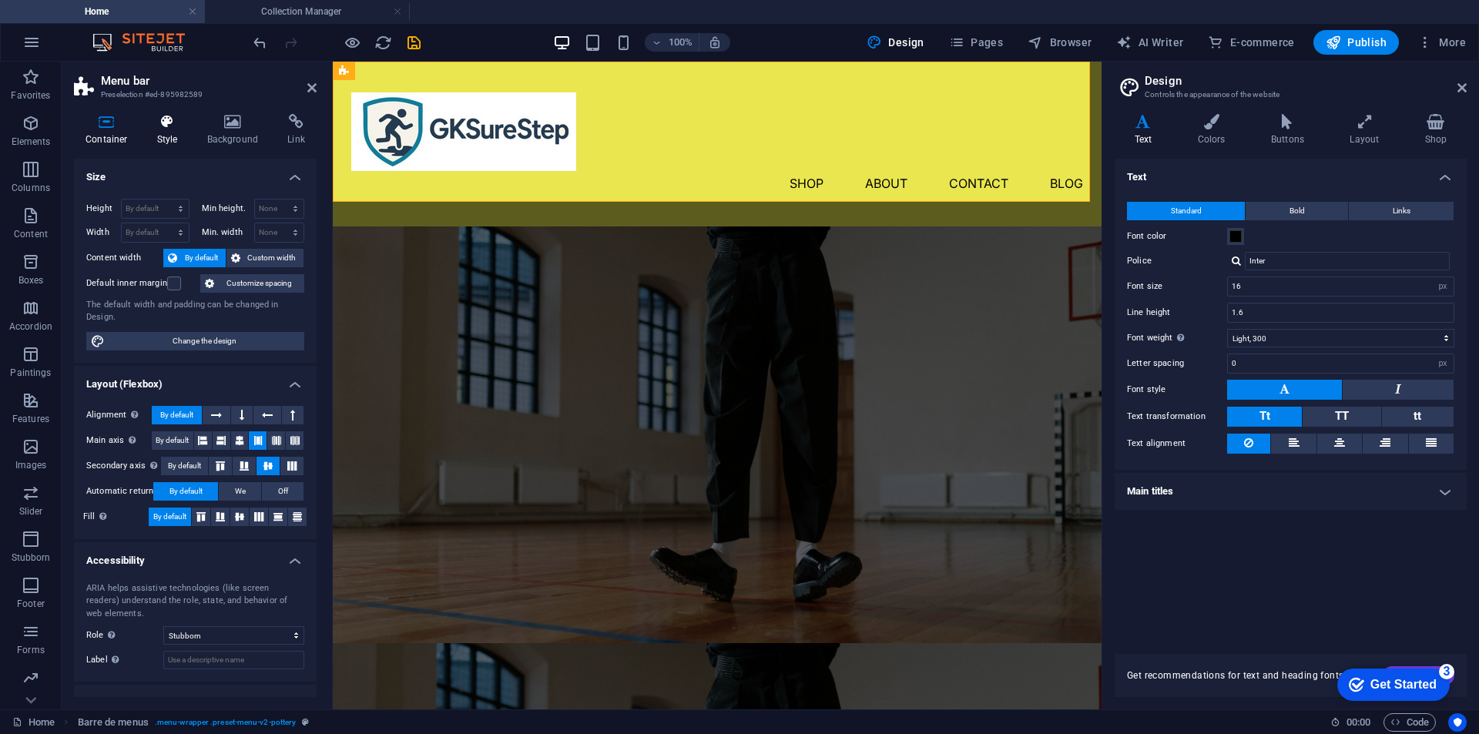
click at [167, 122] on icon at bounding box center [168, 121] width 44 height 15
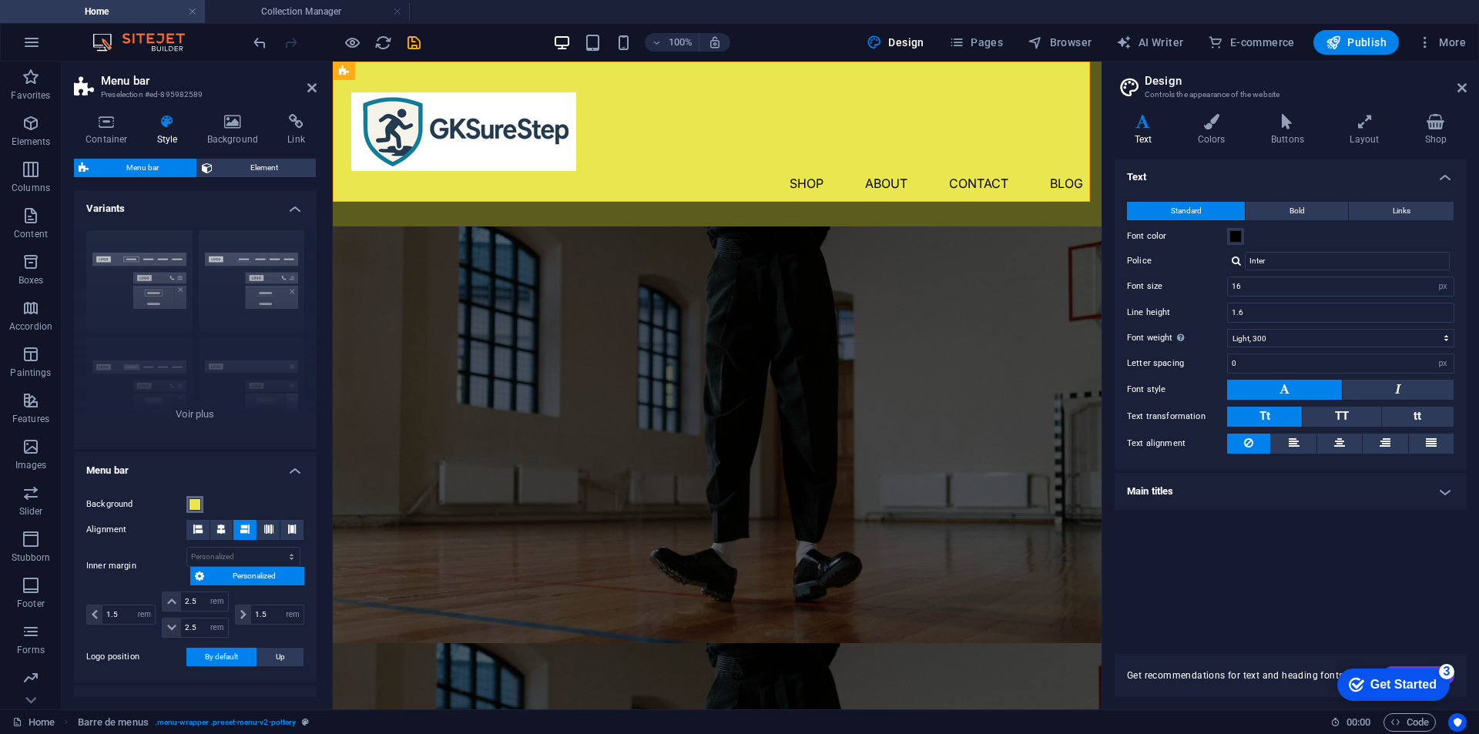
click at [193, 505] on span at bounding box center [195, 504] width 12 height 12
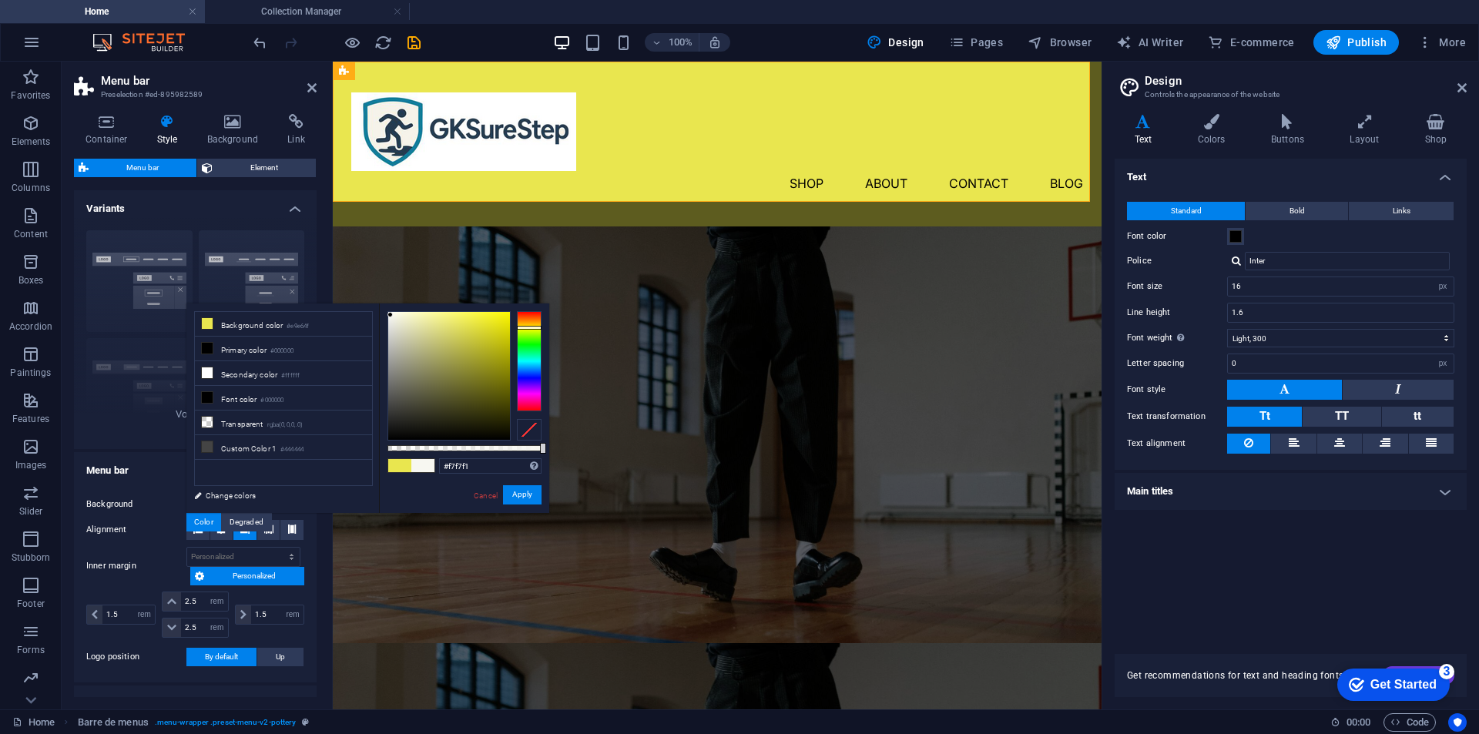
click at [391, 315] on div at bounding box center [449, 376] width 122 height 128
type input "#ffffff"
drag, startPoint x: 390, startPoint y: 314, endPoint x: 383, endPoint y: 305, distance: 10.9
click at [383, 305] on div "#ffffff Supported formats #0852ed rgb(8, 82, 237) rgba(8, 82, 237, 90%) hsv(221…" at bounding box center [464, 520] width 170 height 433
click at [522, 497] on font "Apply" at bounding box center [522, 495] width 20 height 8
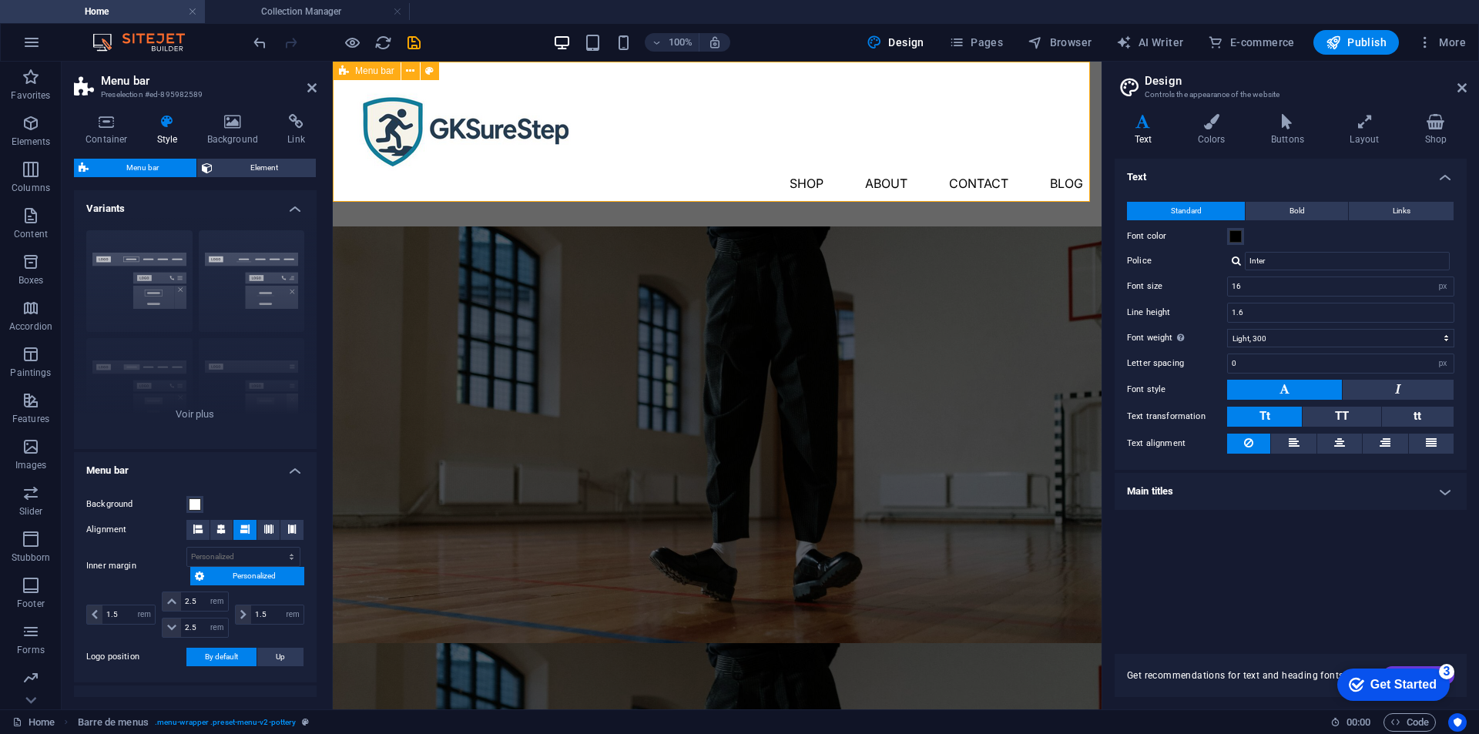
click at [739, 173] on div "Shop About Contact Blog" at bounding box center [717, 144] width 769 height 165
click at [139, 259] on div "Border Center By default Fixed Loki Trigger Wide XXL" at bounding box center [195, 333] width 243 height 231
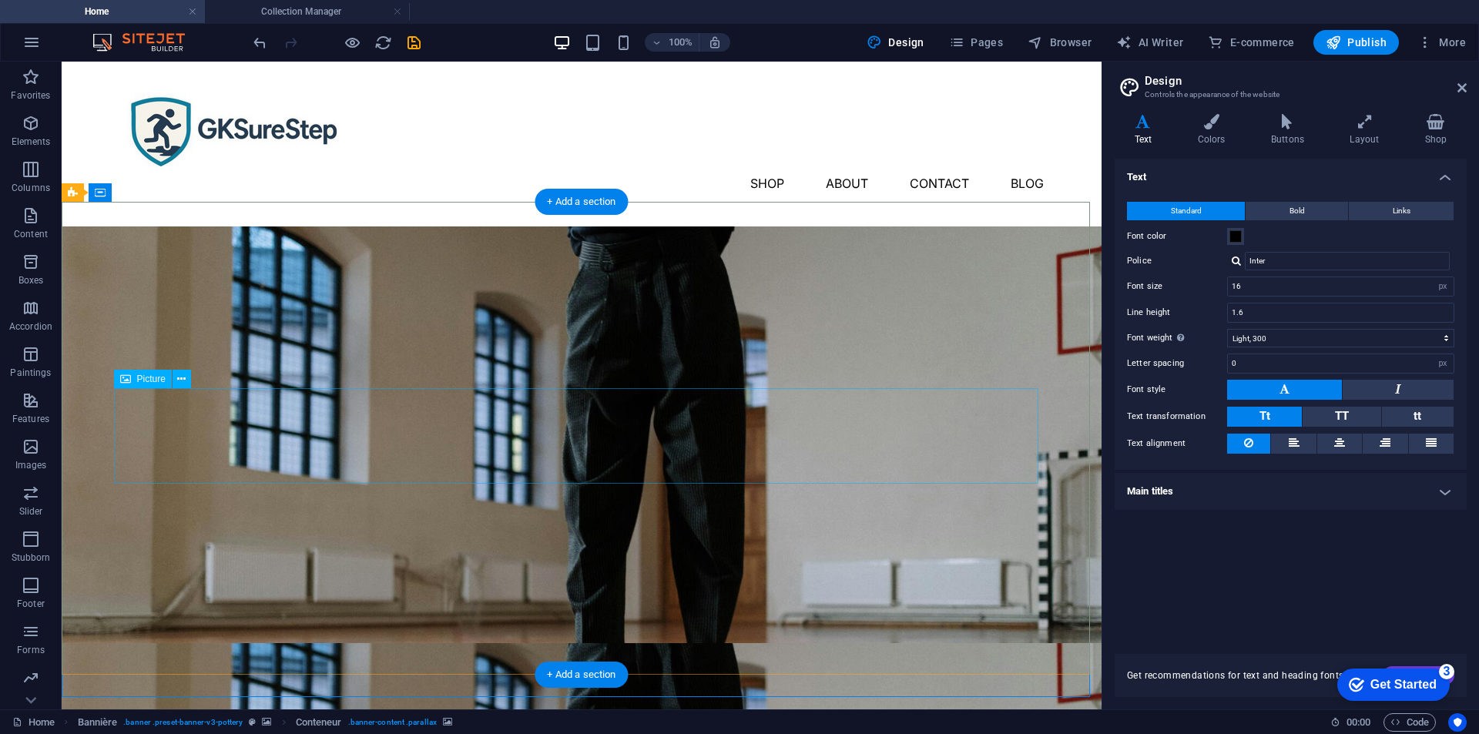
click at [183, 378] on icon at bounding box center [181, 379] width 8 height 16
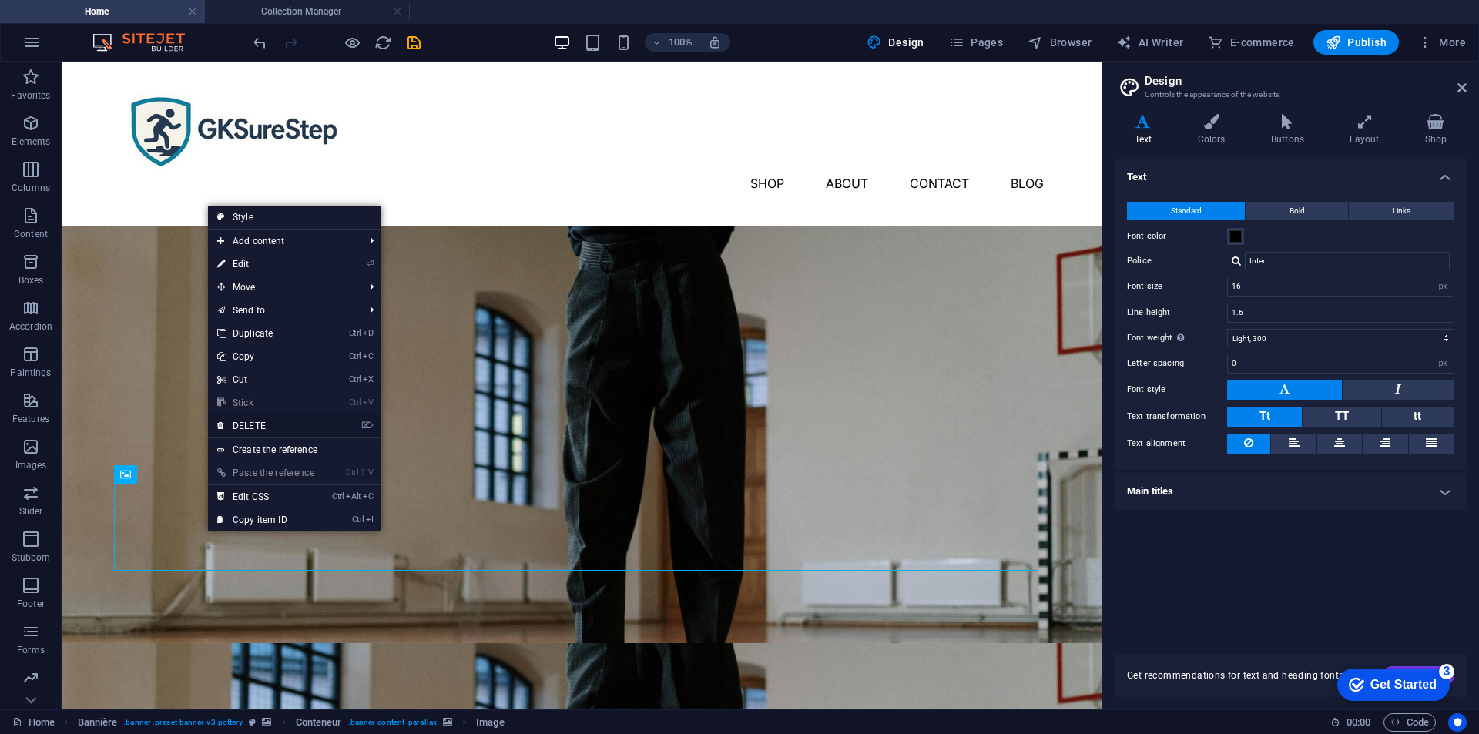
click at [253, 428] on font "DELETE" at bounding box center [249, 426] width 33 height 11
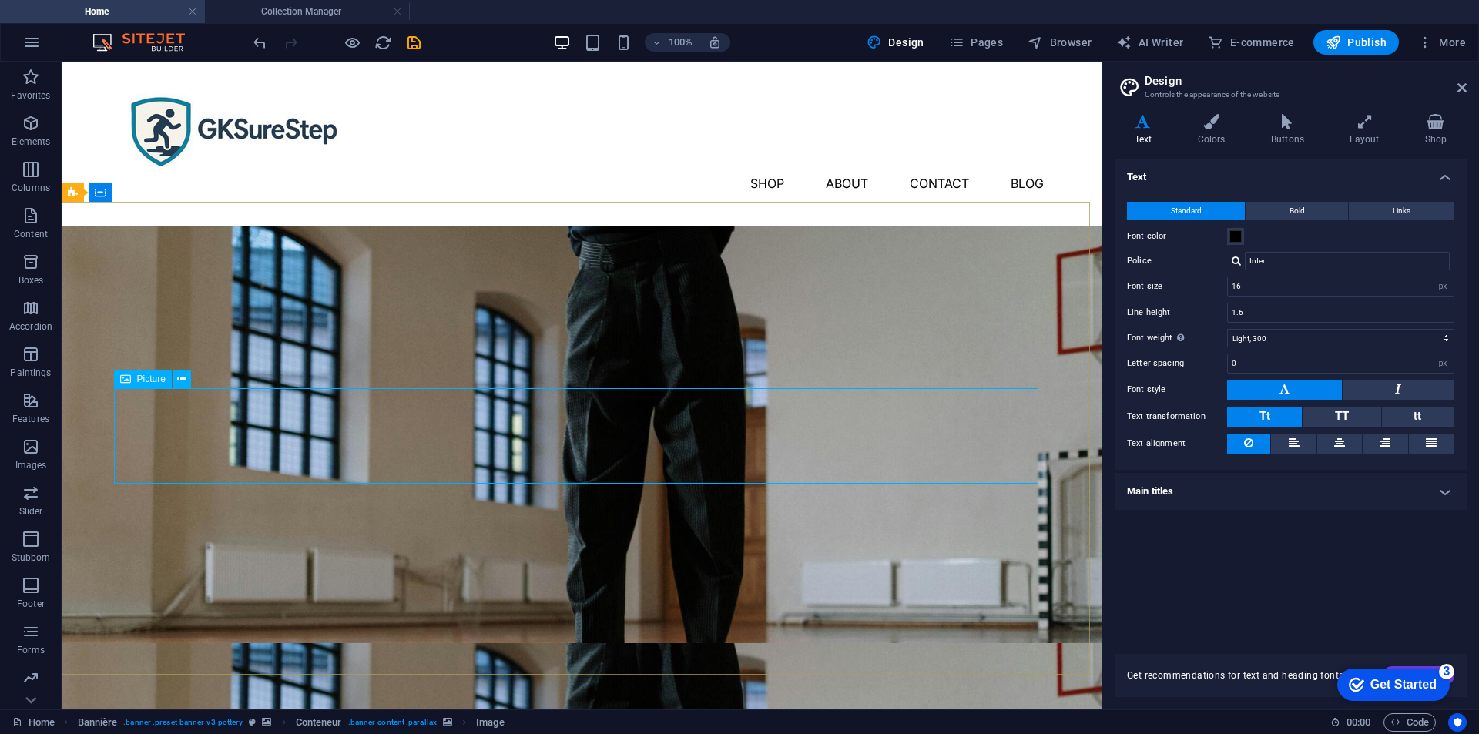
click at [151, 380] on font "Picture" at bounding box center [151, 379] width 29 height 11
select select "px"
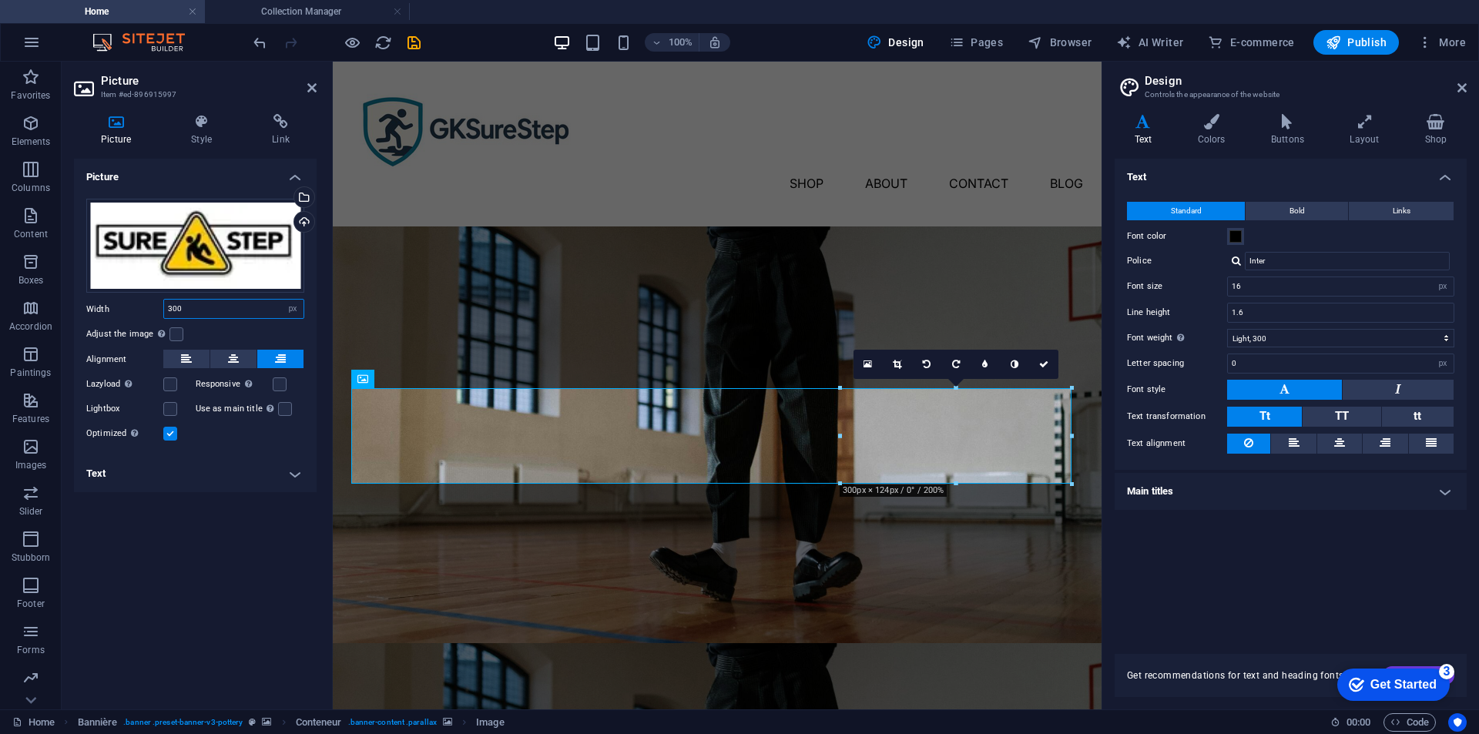
drag, startPoint x: 199, startPoint y: 308, endPoint x: 147, endPoint y: 312, distance: 51.8
click at [148, 312] on div "Width 300 By default car px rem % em vh vw" at bounding box center [195, 309] width 218 height 20
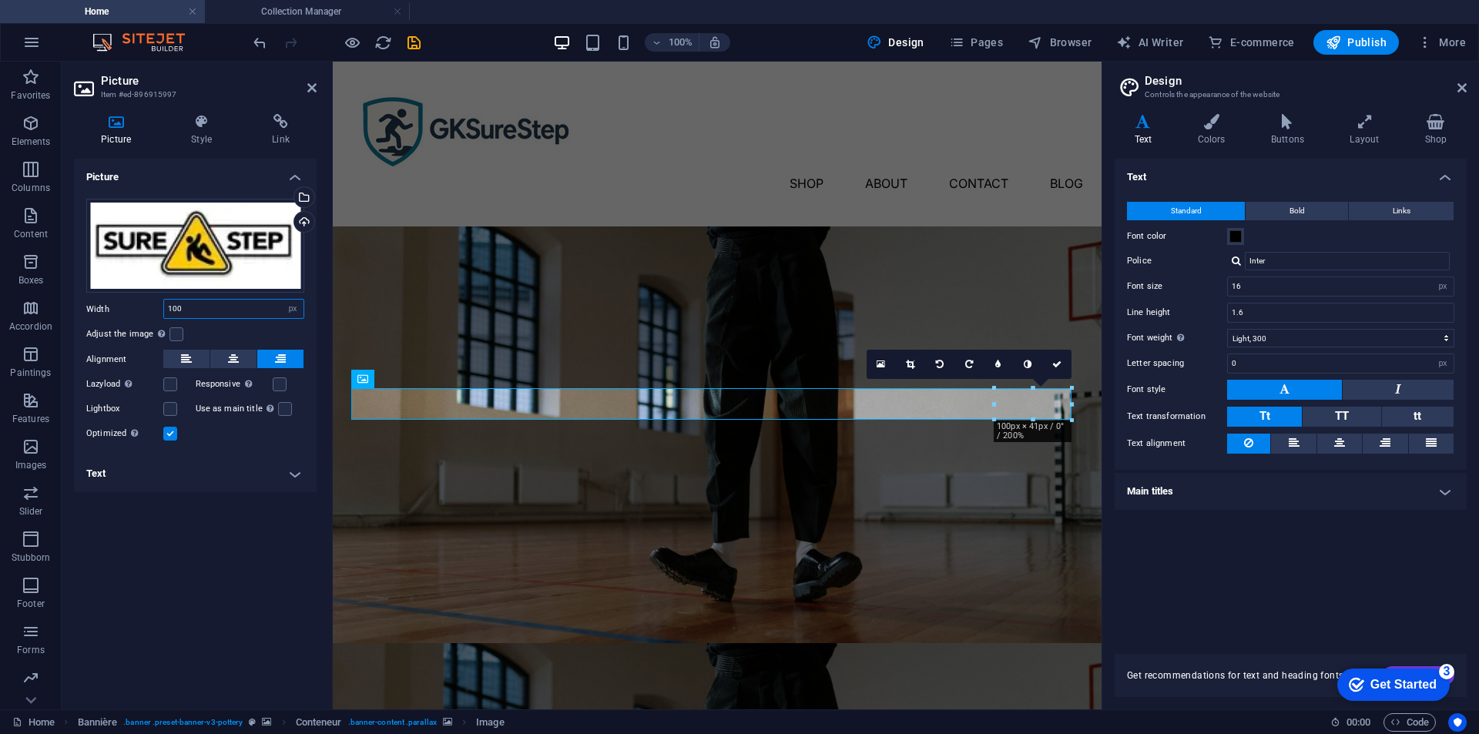
drag, startPoint x: 190, startPoint y: 307, endPoint x: 155, endPoint y: 312, distance: 35.1
click at [156, 311] on div "Width 100 By default car px rem % em vh vw" at bounding box center [195, 309] width 218 height 20
type input "300"
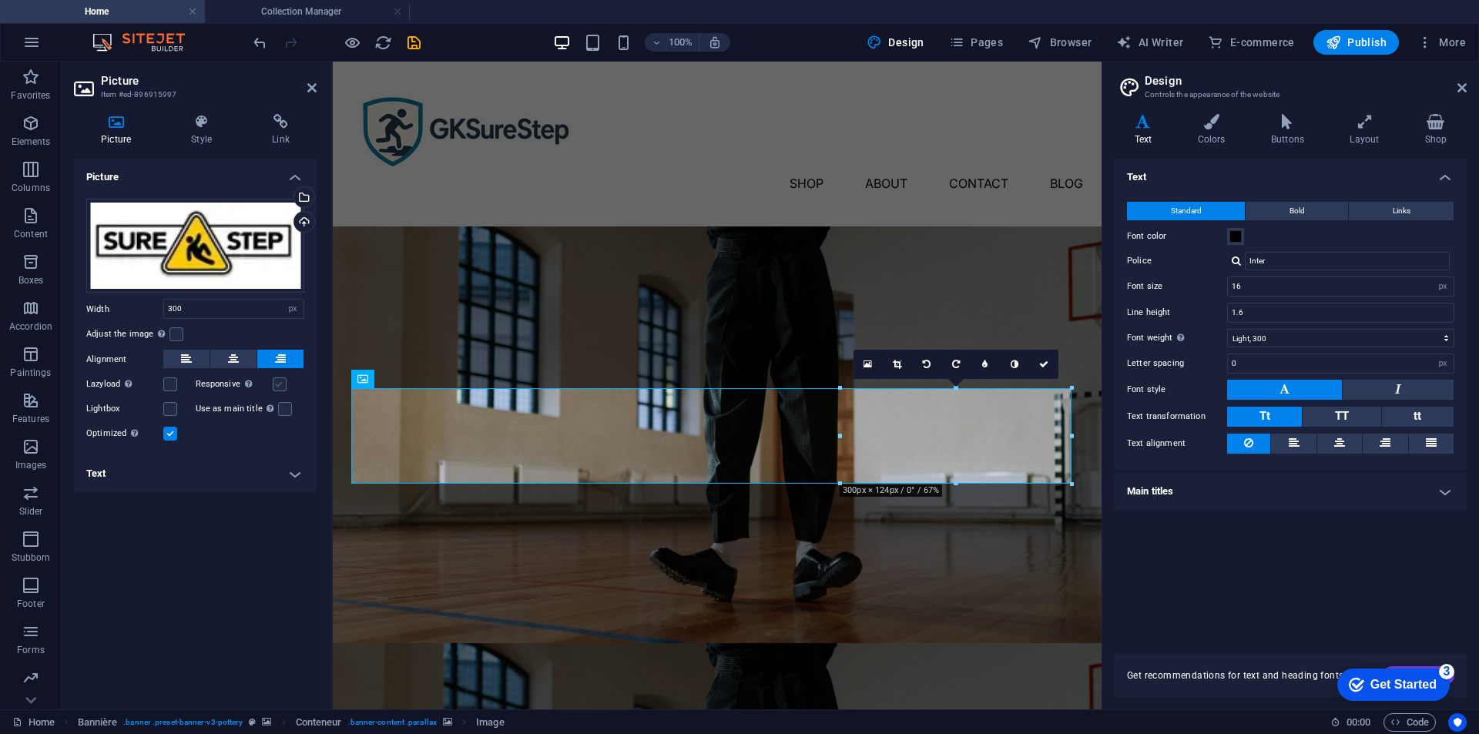
click at [276, 386] on label at bounding box center [280, 384] width 14 height 14
click at [0, 0] on input "Responsive Automatically load Retina images and formats optimized for smartphon…" at bounding box center [0, 0] width 0 height 0
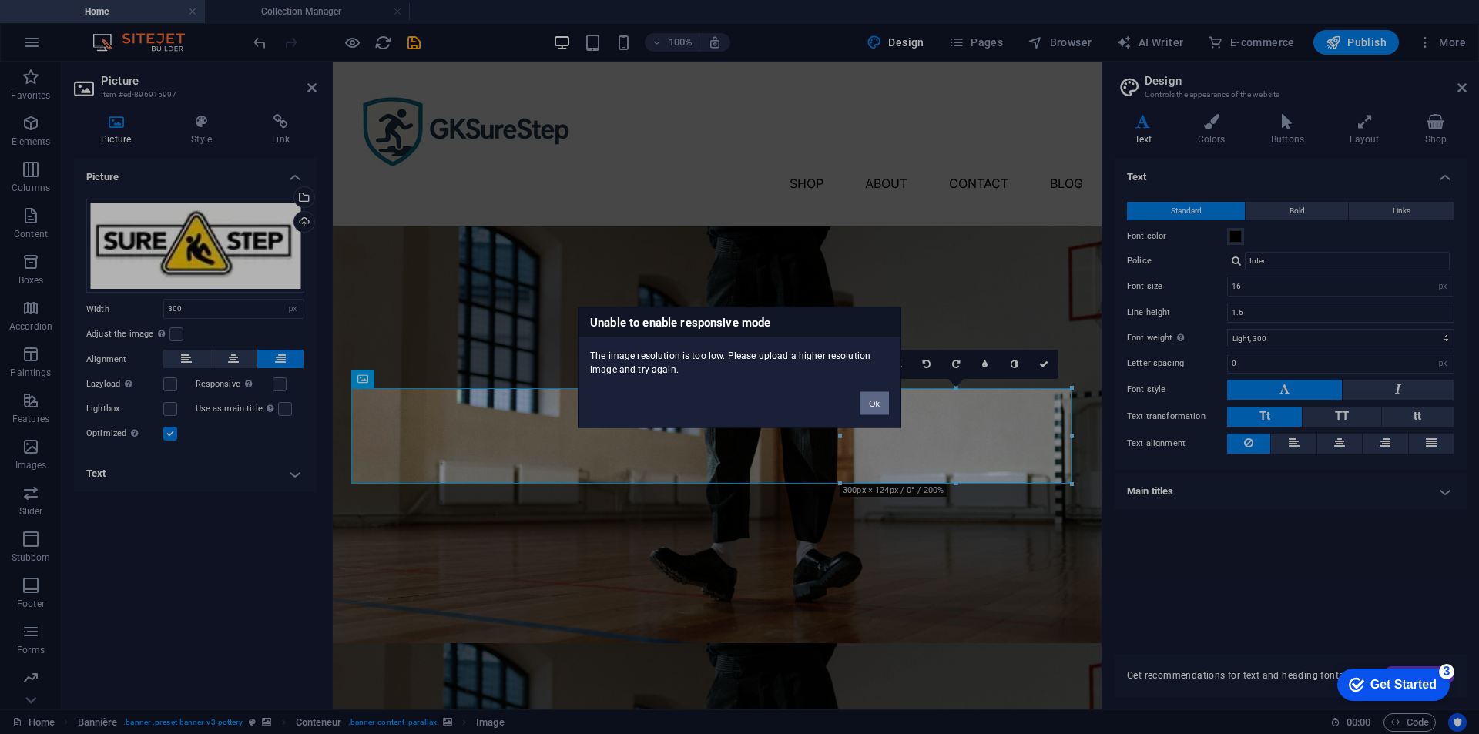
click at [874, 404] on font "Ok" at bounding box center [874, 402] width 11 height 9
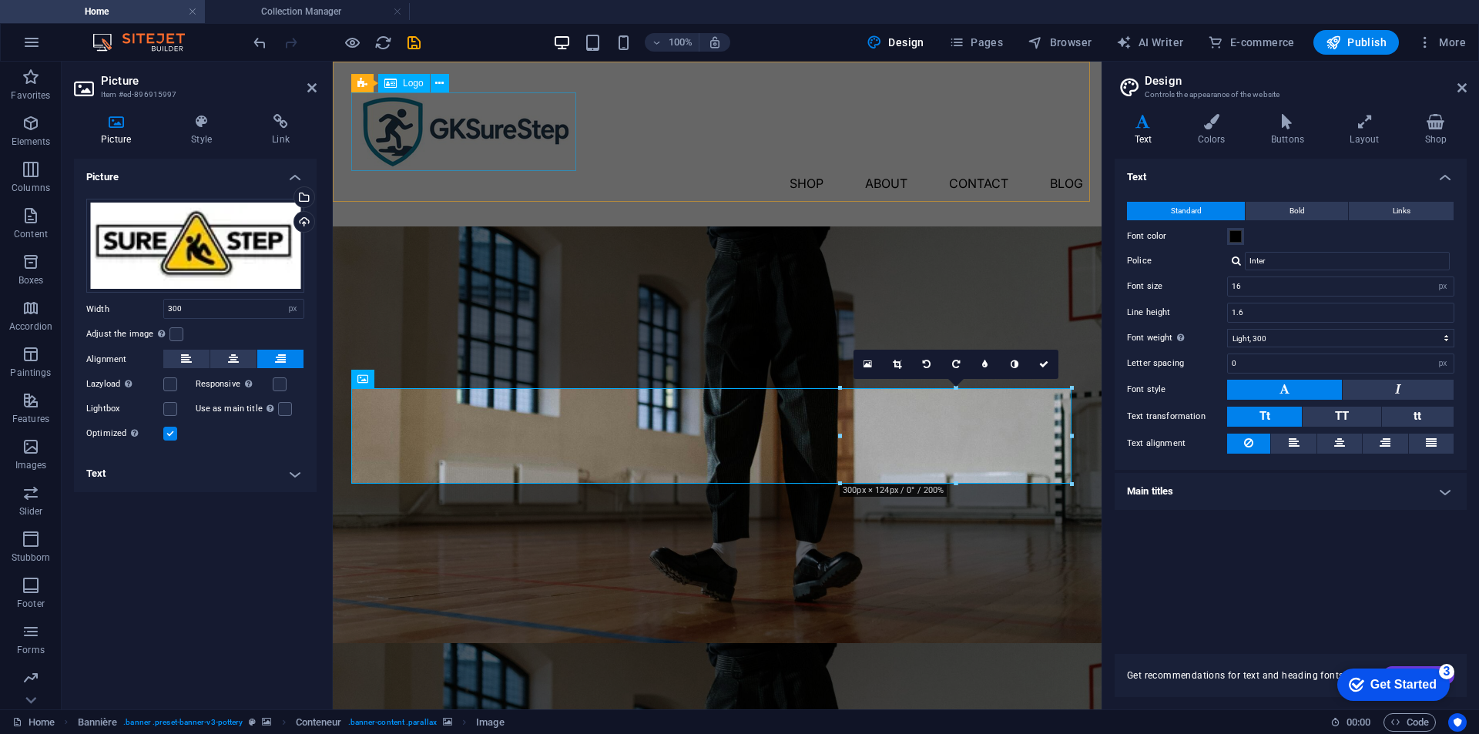
click at [483, 129] on div at bounding box center [717, 131] width 732 height 79
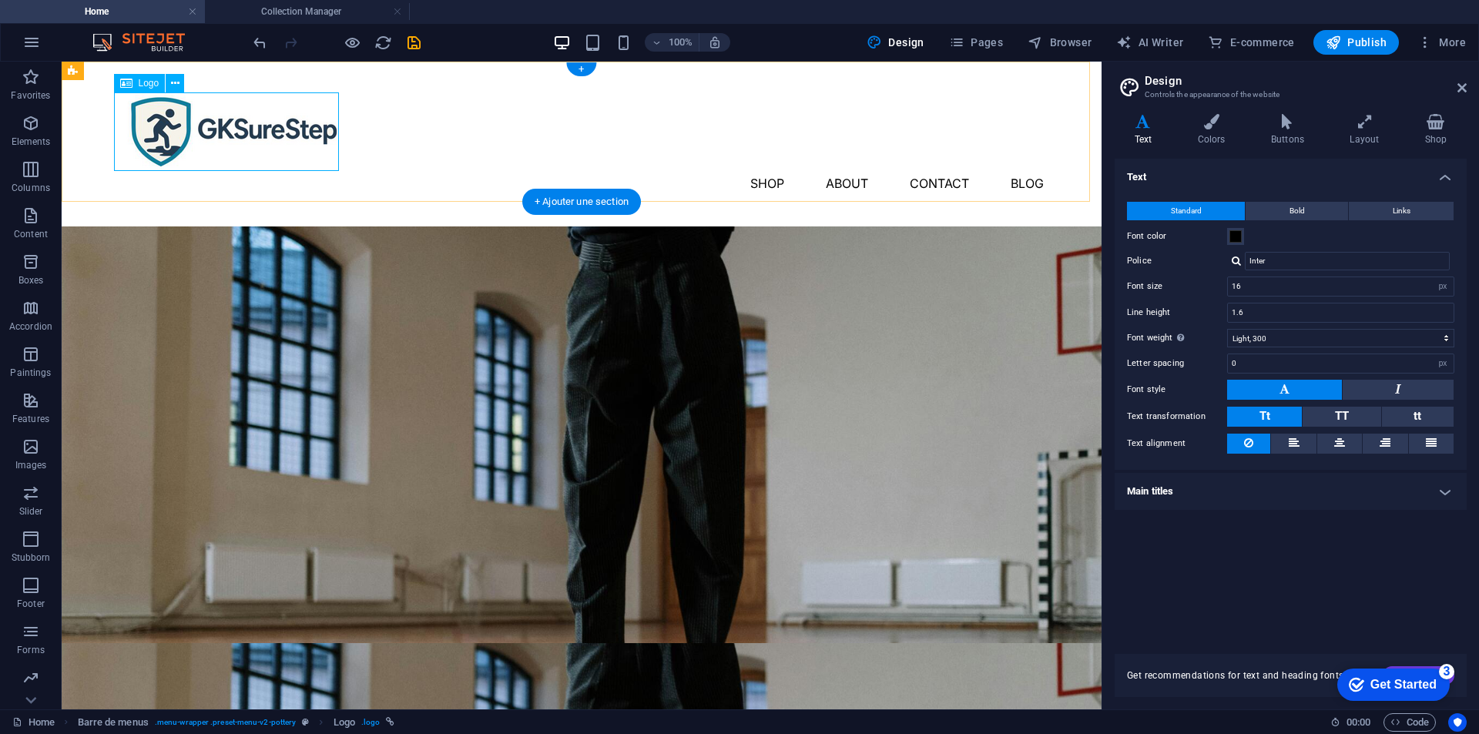
click at [213, 103] on div at bounding box center [581, 131] width 924 height 79
select select "px"
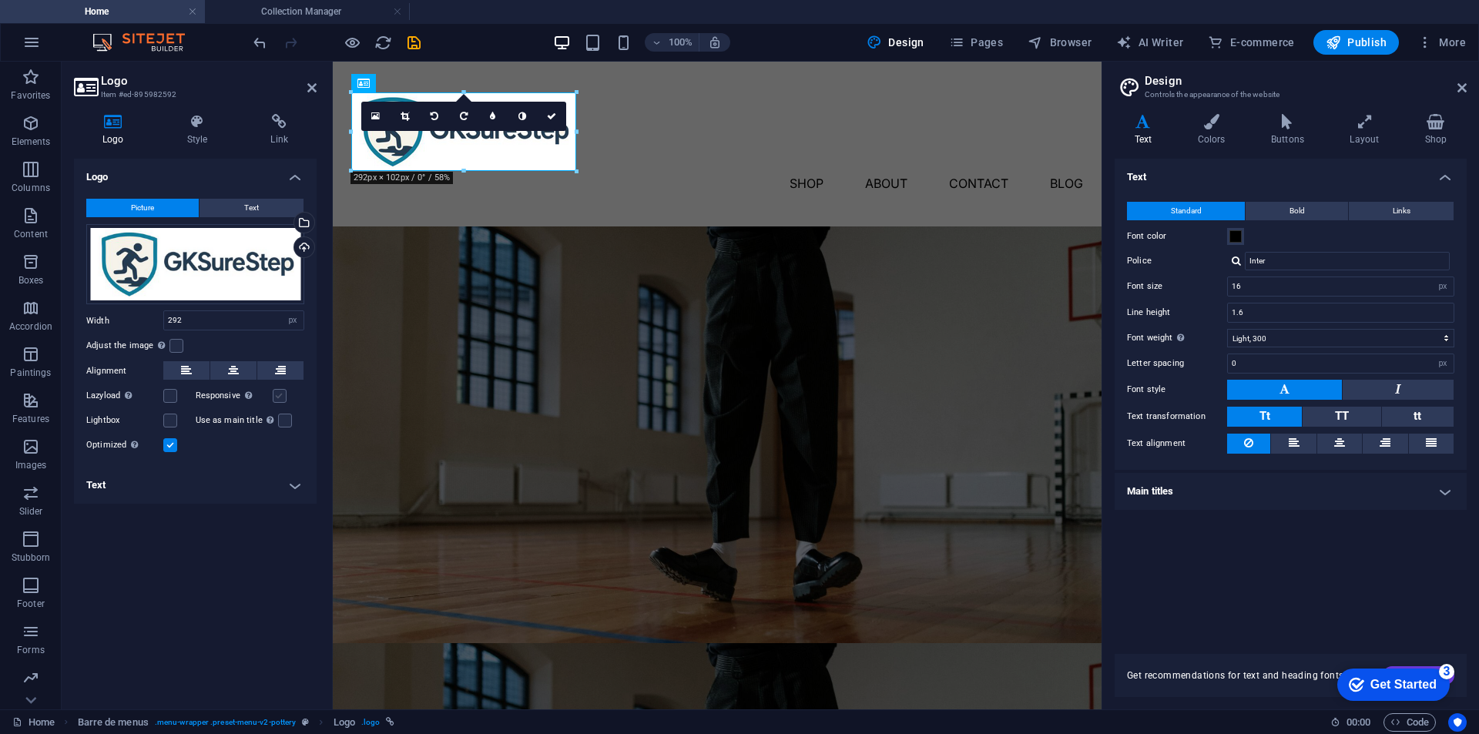
click at [281, 395] on label at bounding box center [280, 396] width 14 height 14
click at [0, 0] on input "Responsive Automatically load Retina images and formats optimized for smartphon…" at bounding box center [0, 0] width 0 height 0
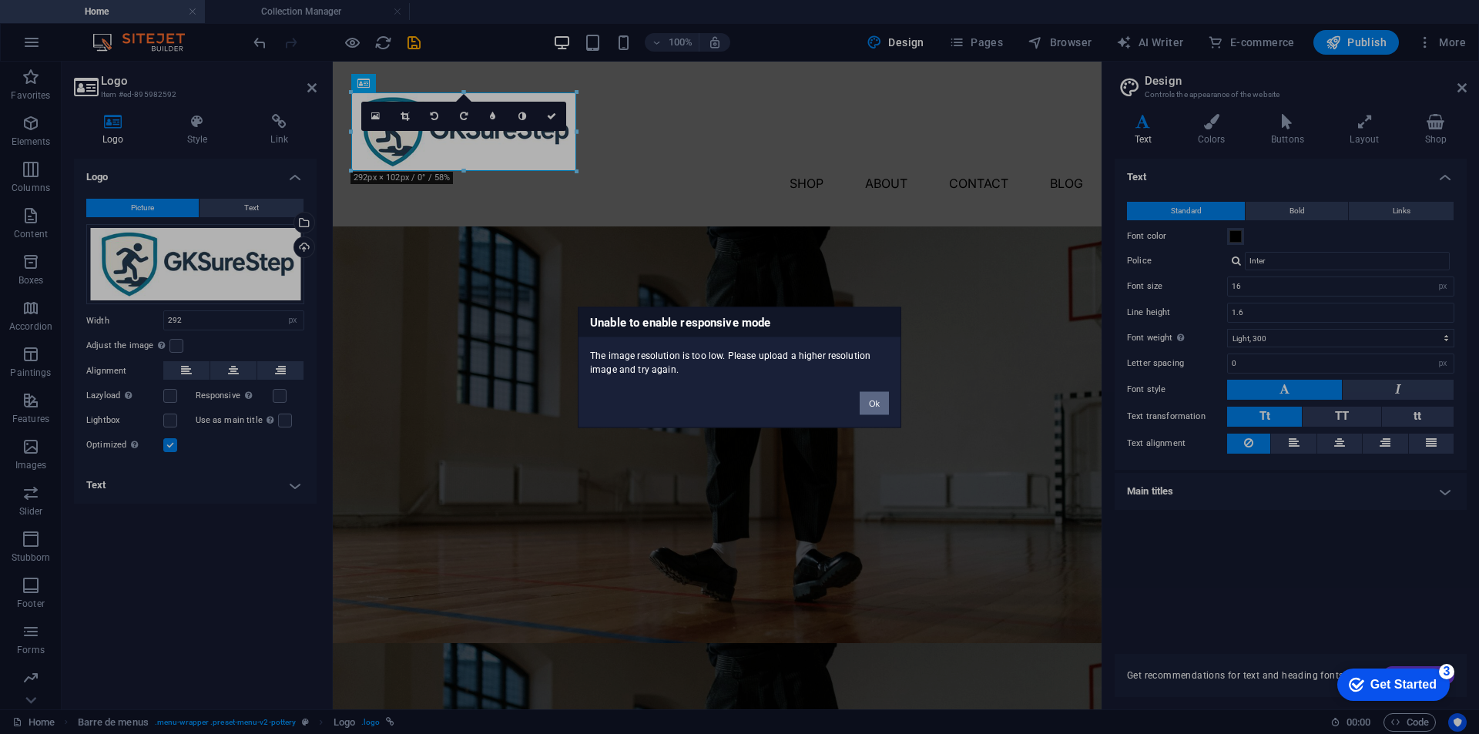
click at [874, 407] on font "Ok" at bounding box center [874, 402] width 11 height 9
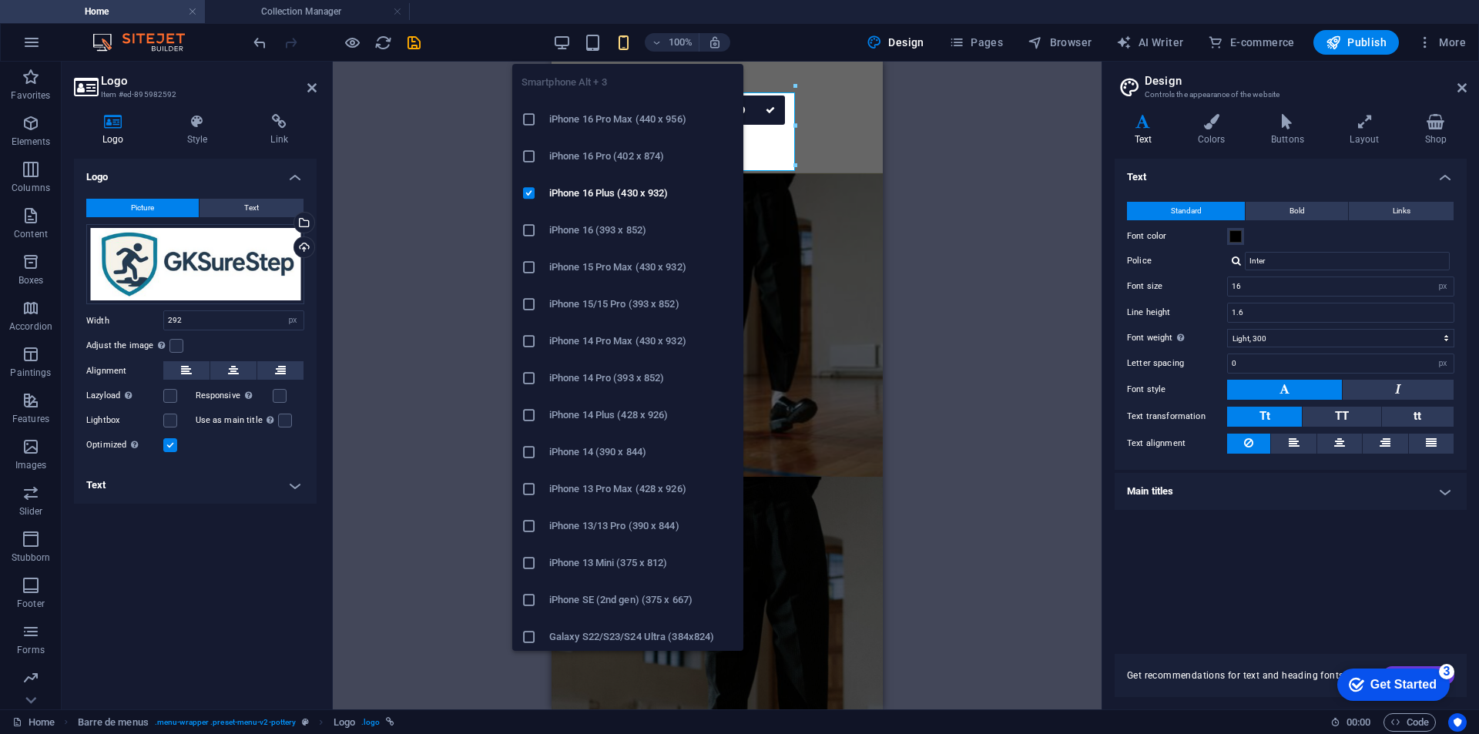
type input "14"
type input "168"
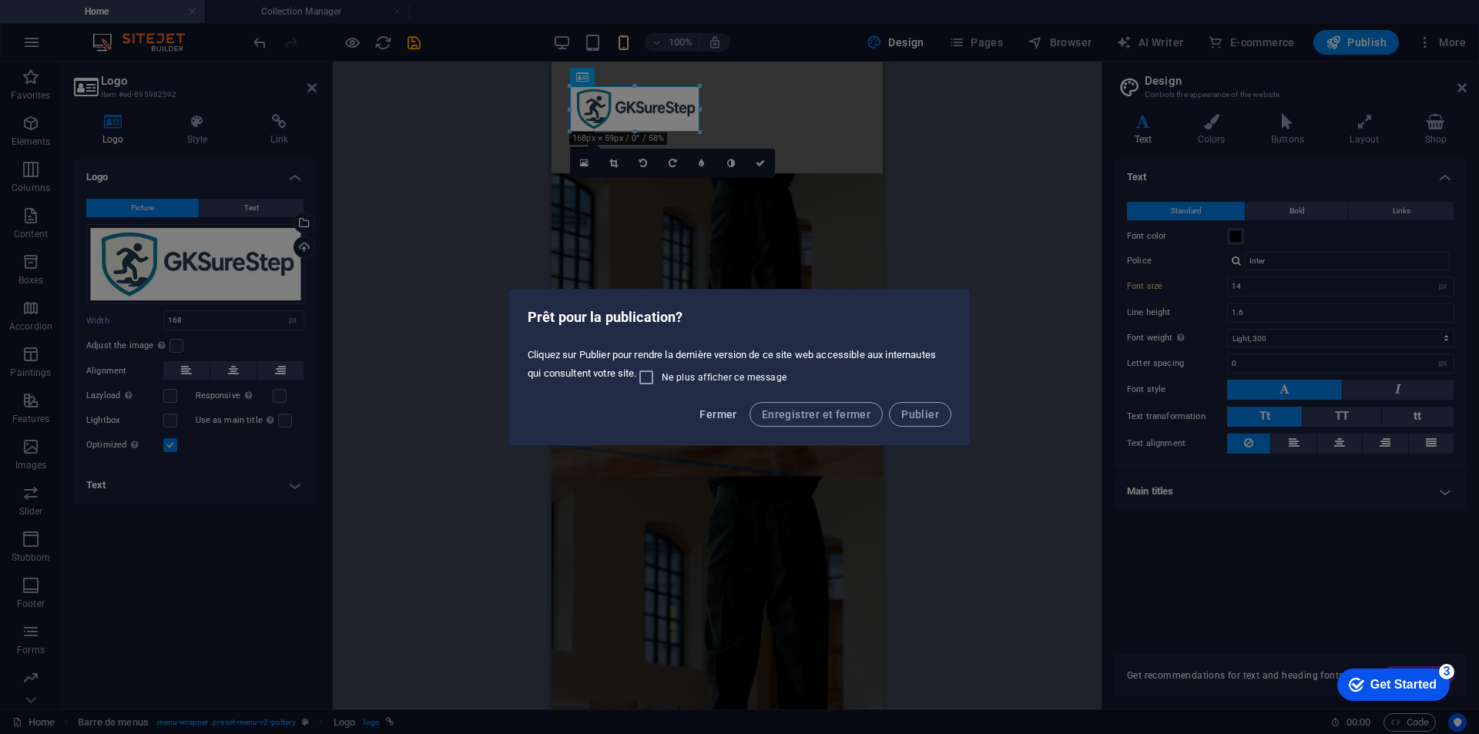
click at [719, 418] on span "Fermer" at bounding box center [717, 414] width 37 height 12
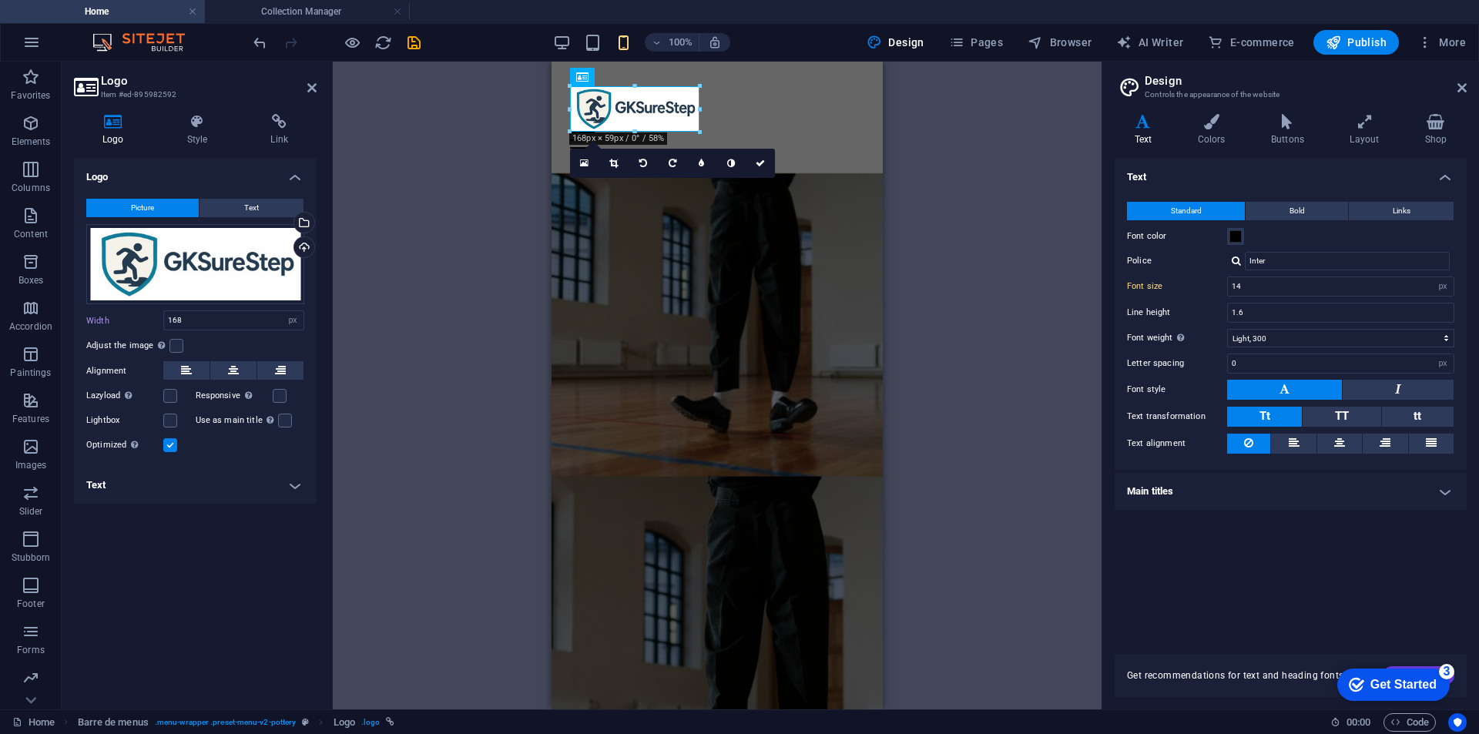
click at [502, 263] on div "H1 Banner Banner Container Spacer Menu bar Menu Picture Logo Picture Picture Sp…" at bounding box center [717, 386] width 769 height 648
click at [732, 82] on div "Shop About Contact Blog" at bounding box center [717, 118] width 331 height 112
